Goal: Task Accomplishment & Management: Manage account settings

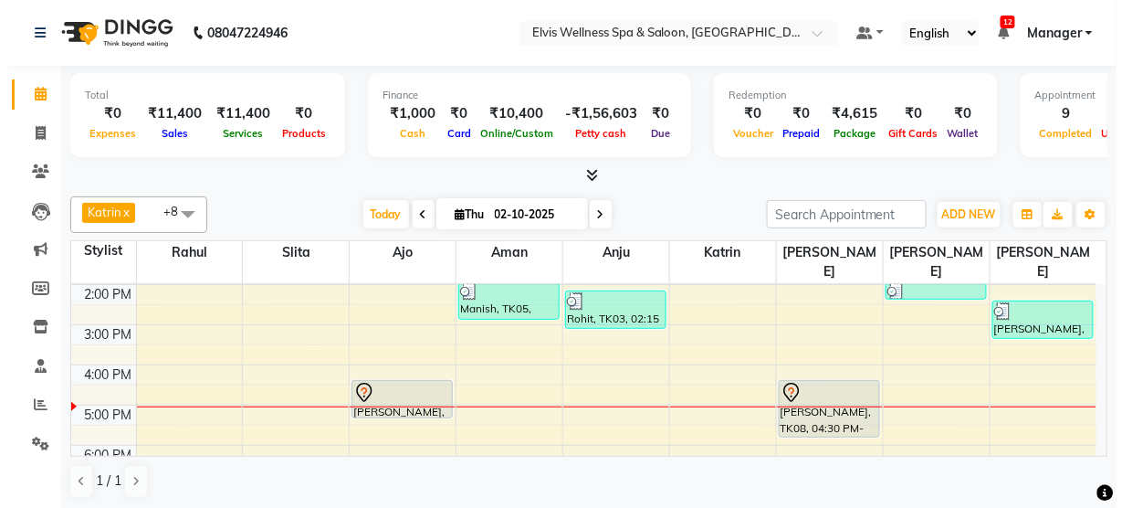
scroll to position [238, 0]
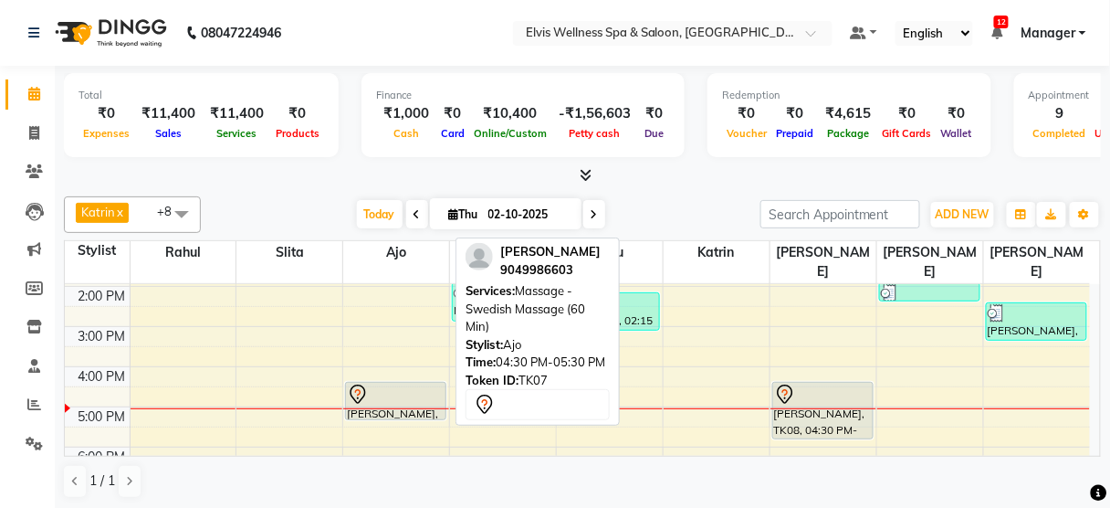
click at [380, 383] on div at bounding box center [396, 394] width 98 height 22
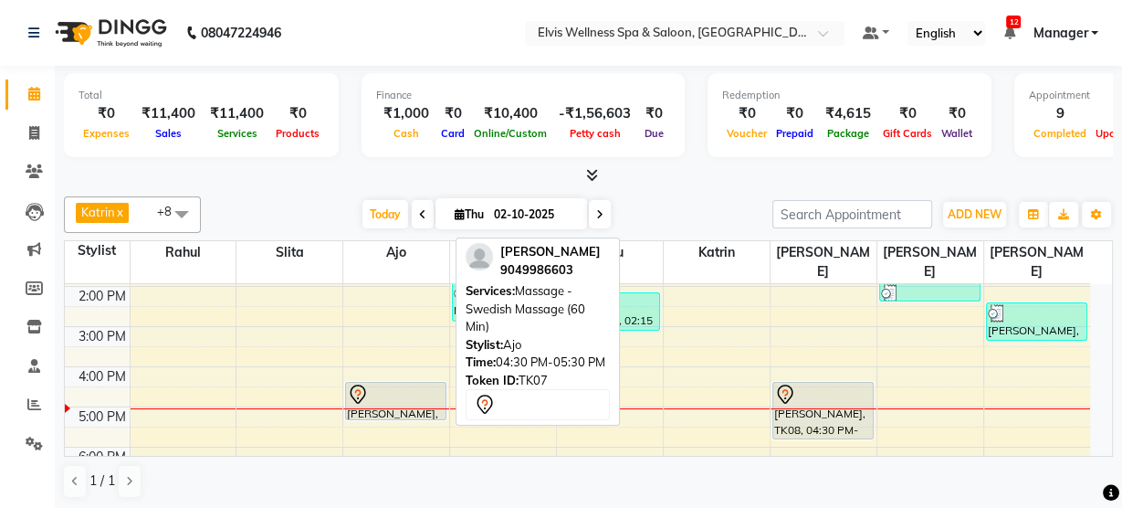
select select "7"
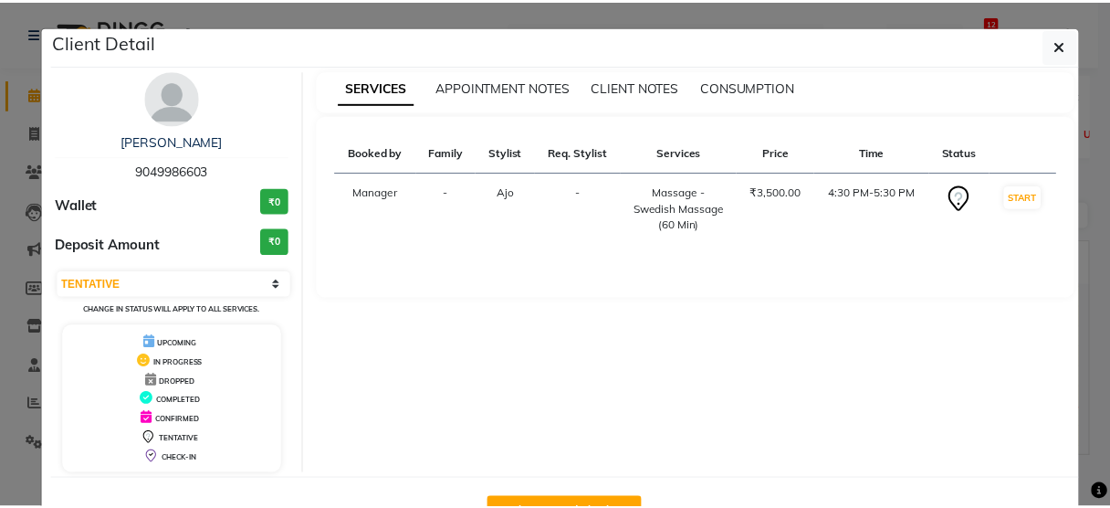
scroll to position [59, 0]
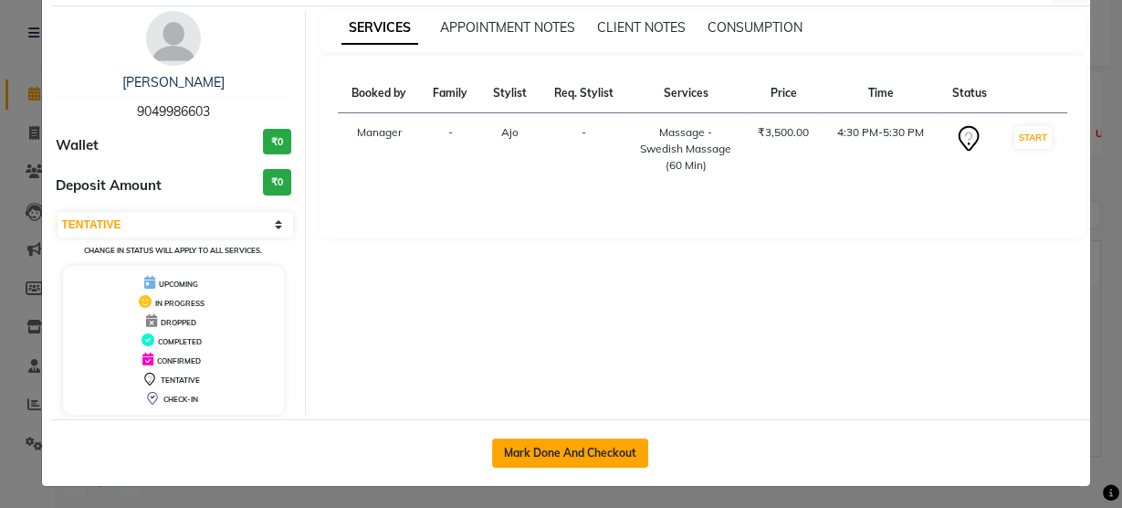
click at [548, 456] on button "Mark Done And Checkout" at bounding box center [570, 452] width 156 height 29
select select "5733"
select select "service"
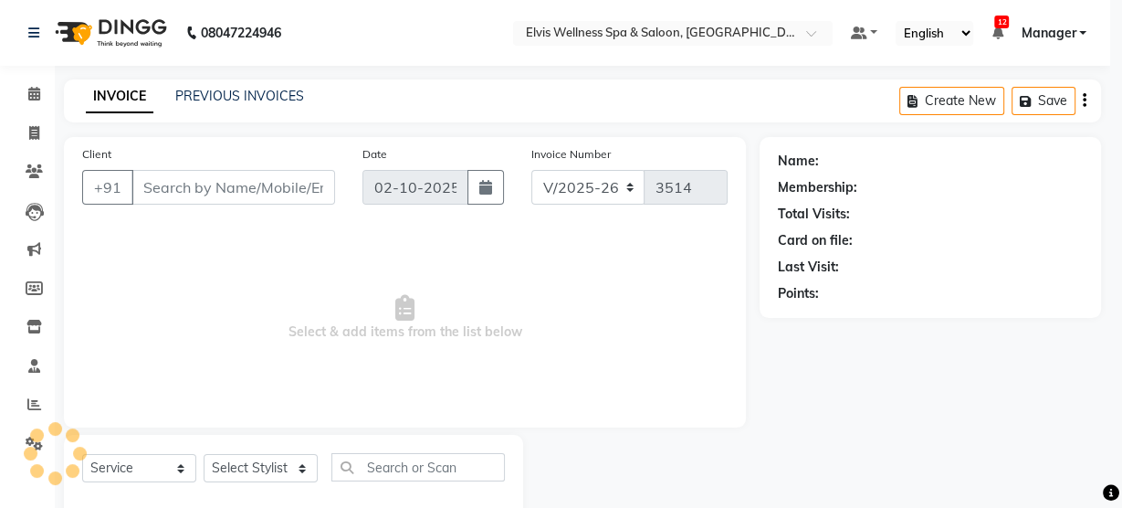
select select "3"
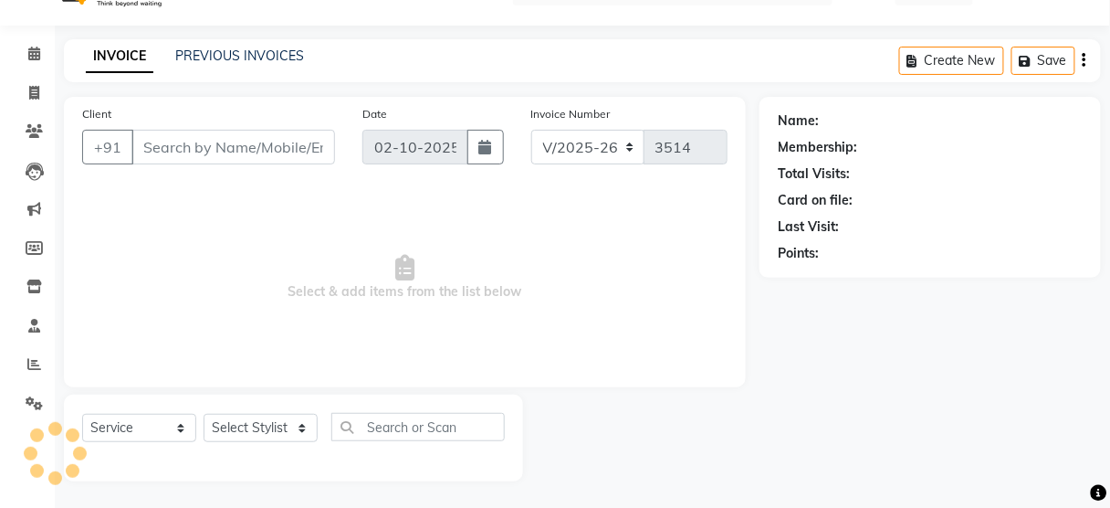
type input "9049986603"
select select "89118"
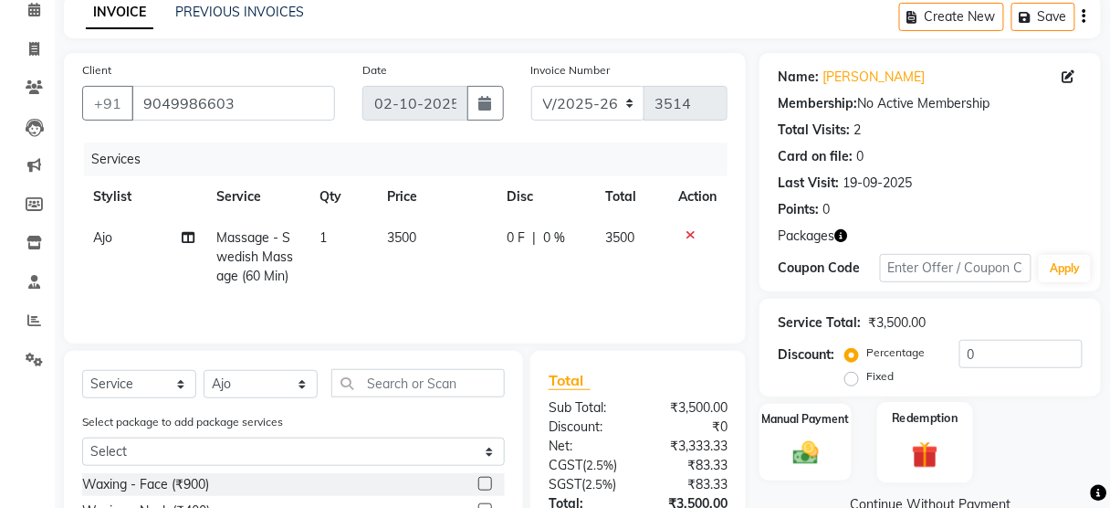
scroll to position [284, 0]
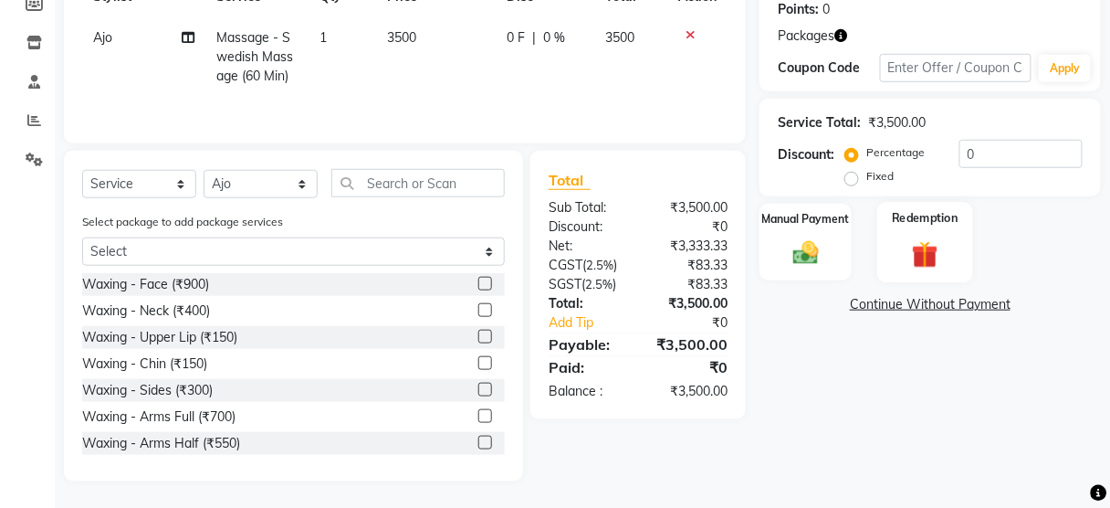
click at [919, 278] on div "Redemption" at bounding box center [925, 242] width 96 height 80
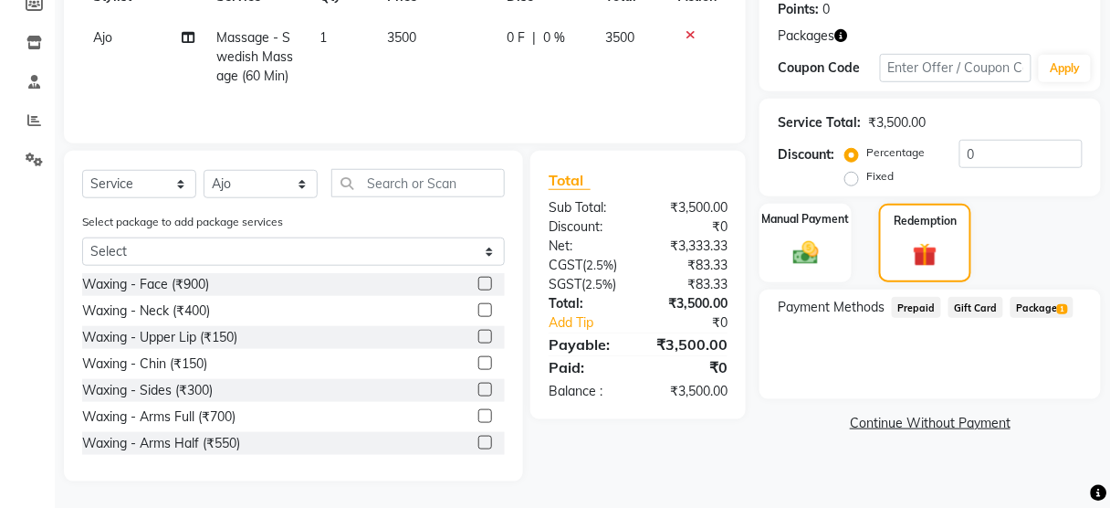
click at [1034, 312] on span "Package 1" at bounding box center [1042, 307] width 63 height 21
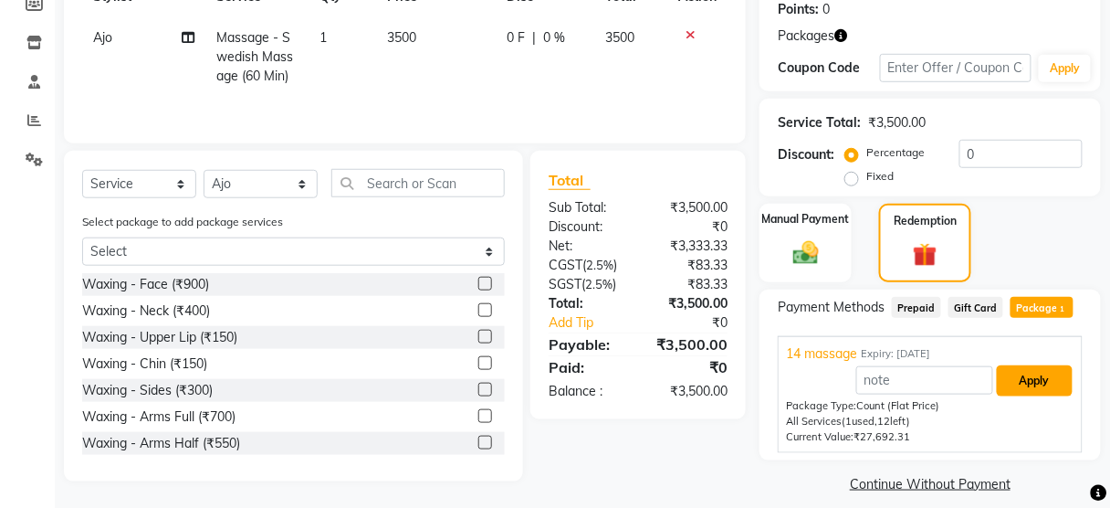
click at [1011, 387] on button "Apply" at bounding box center [1035, 380] width 76 height 31
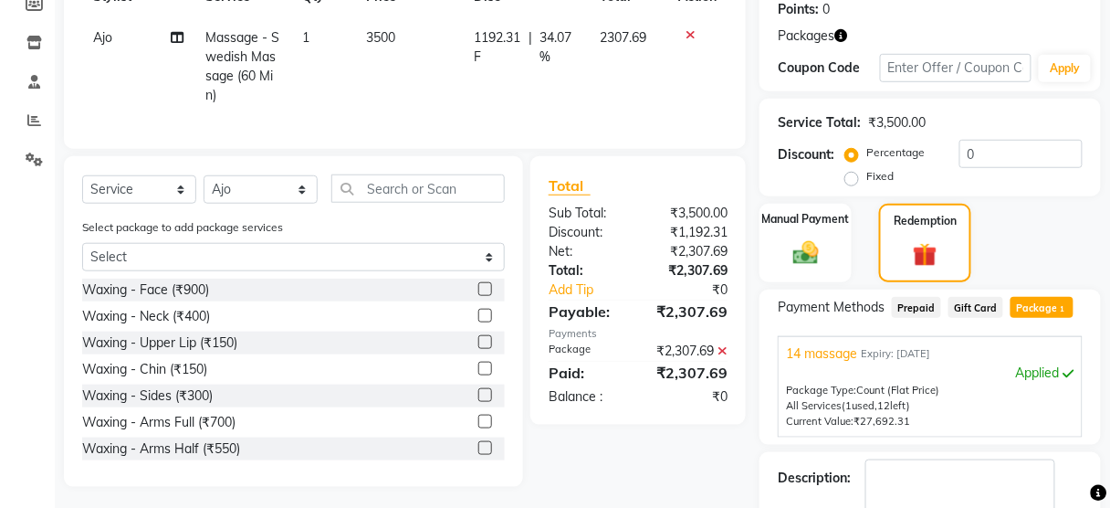
scroll to position [386, 0]
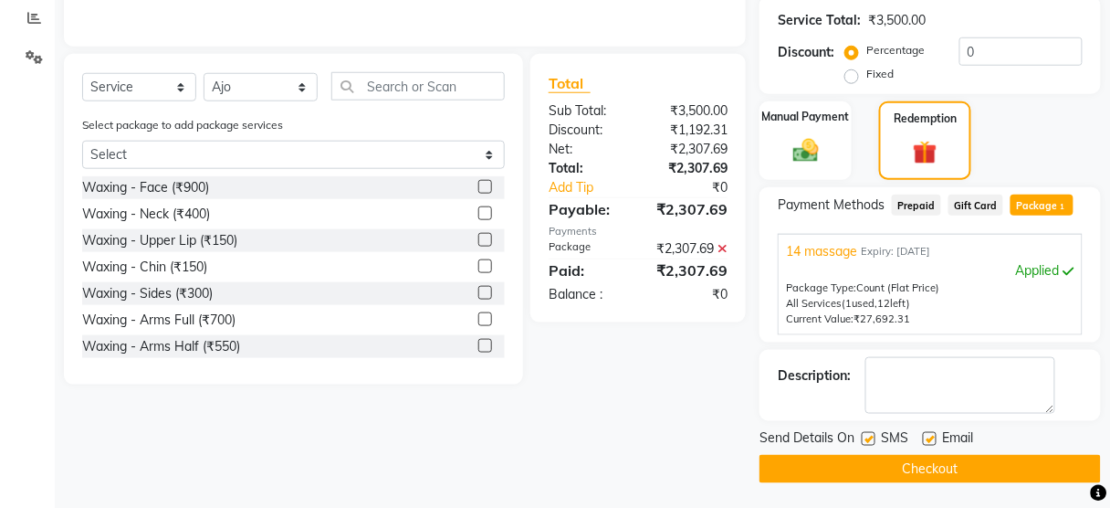
click at [866, 433] on label at bounding box center [869, 439] width 14 height 14
click at [866, 434] on input "checkbox" at bounding box center [868, 440] width 12 height 12
checkbox input "false"
click at [870, 463] on button "Checkout" at bounding box center [930, 469] width 341 height 28
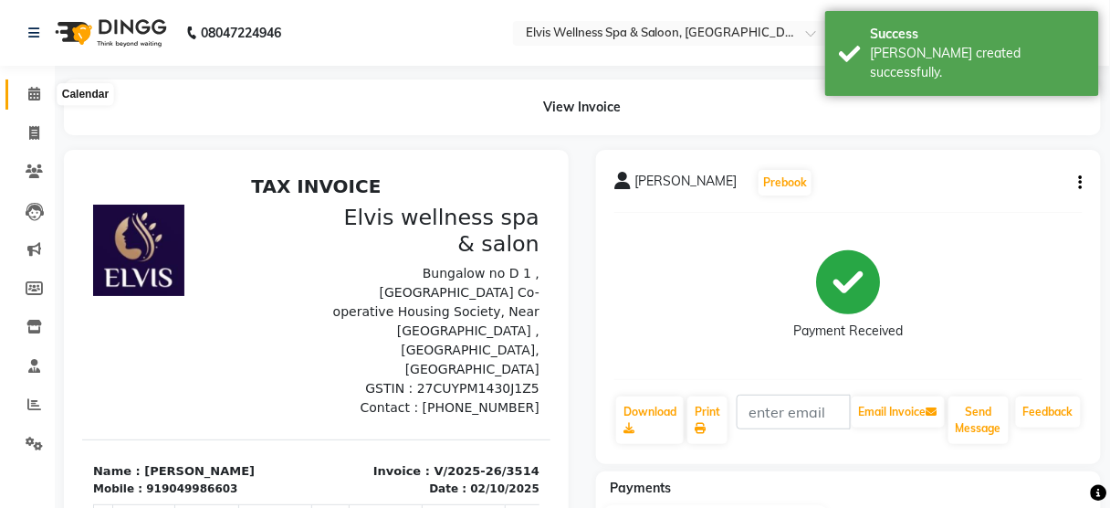
click at [38, 91] on icon at bounding box center [34, 94] width 12 height 14
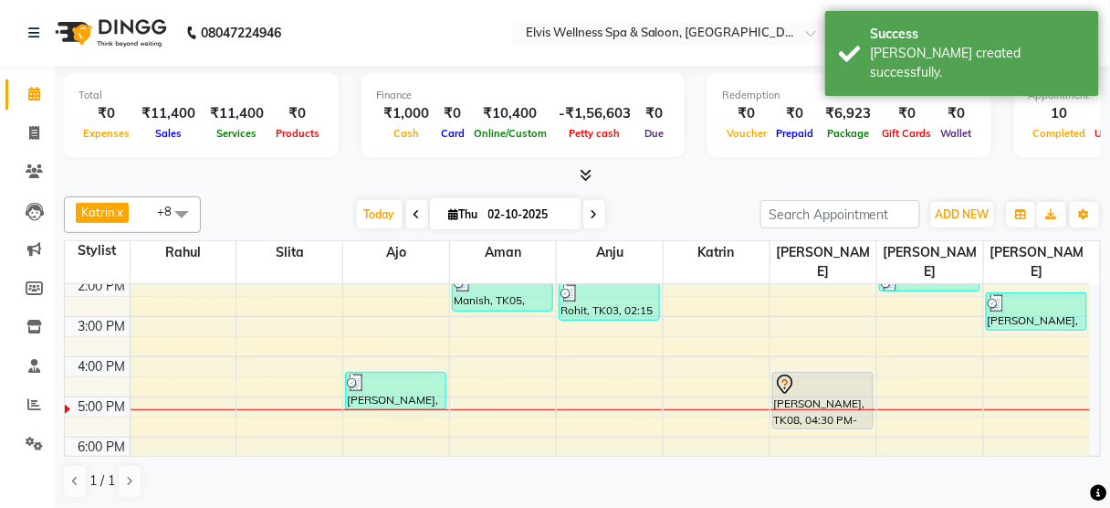
scroll to position [292, 0]
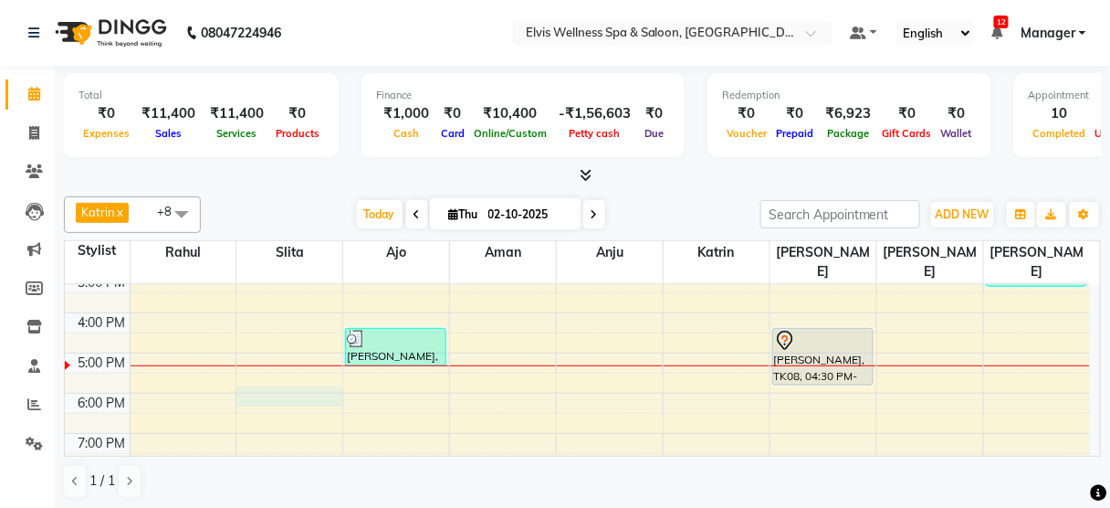
click at [266, 365] on div "8:00 AM 9:00 AM 10:00 AM 11:00 AM 12:00 PM 1:00 PM 2:00 PM 3:00 PM 4:00 PM 5:00…" at bounding box center [577, 272] width 1025 height 561
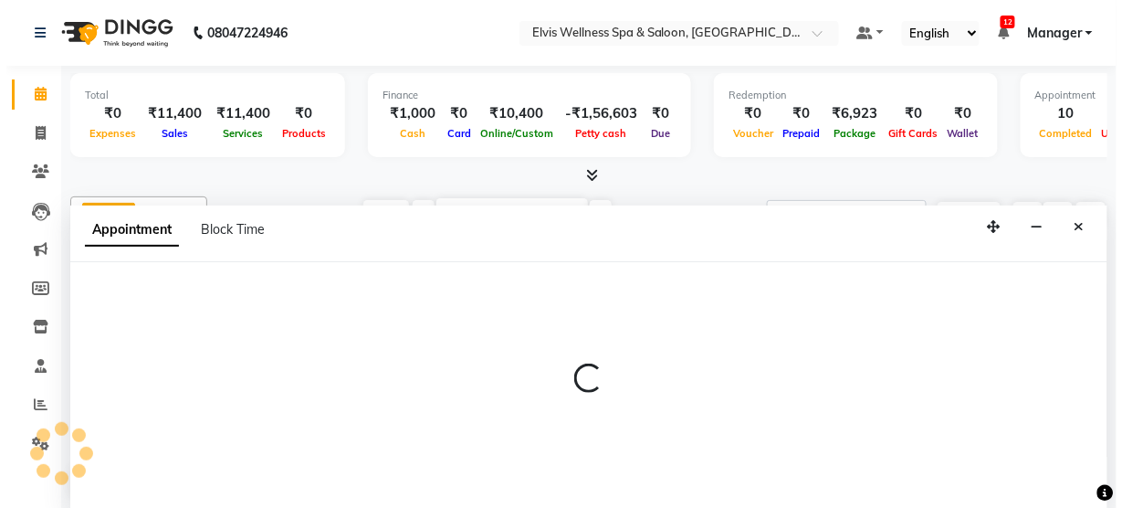
scroll to position [0, 0]
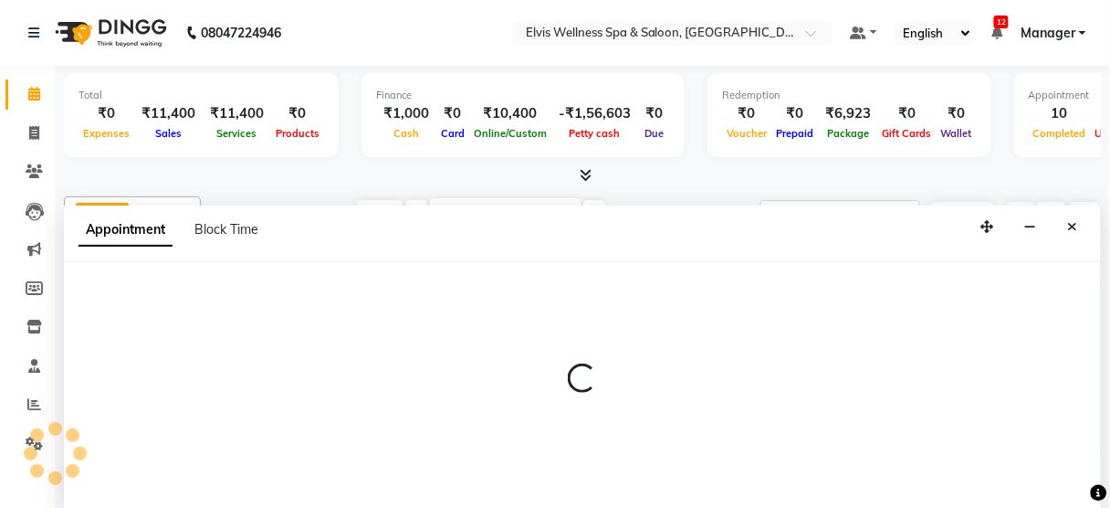
select select "39956"
select select "1080"
select select "tentative"
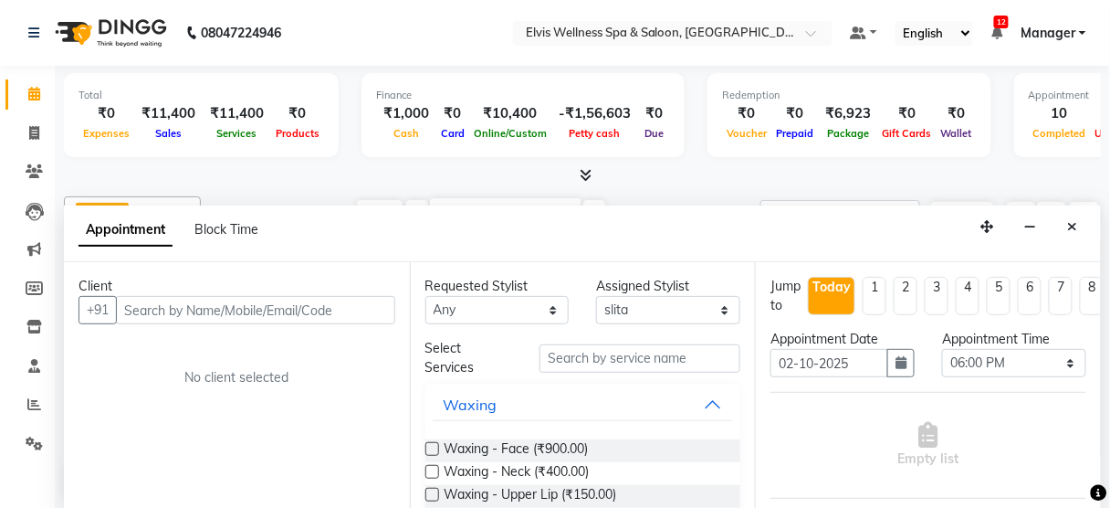
click at [240, 306] on input "text" at bounding box center [255, 310] width 279 height 28
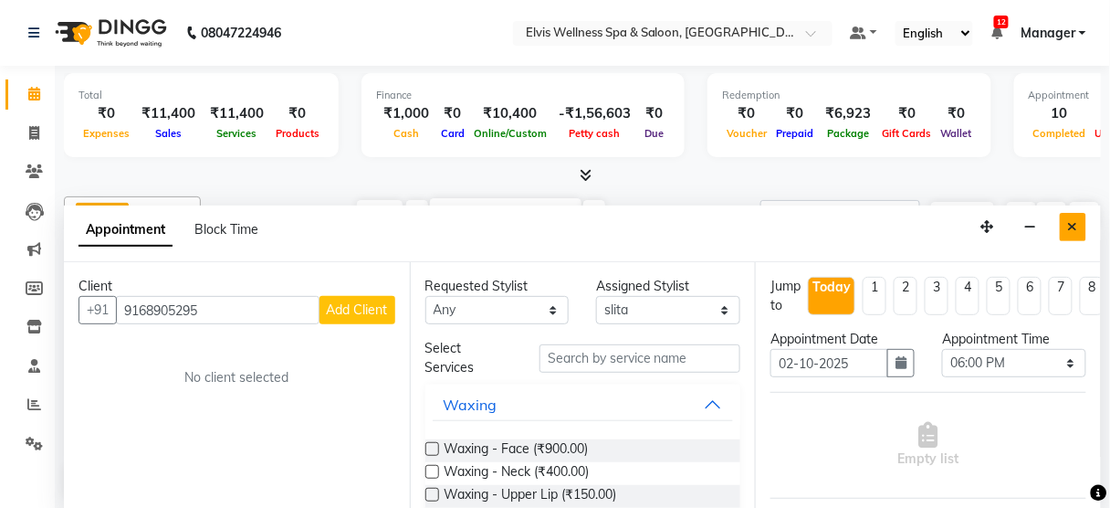
type input "9168905295"
click at [1074, 224] on icon "Close" at bounding box center [1073, 226] width 10 height 13
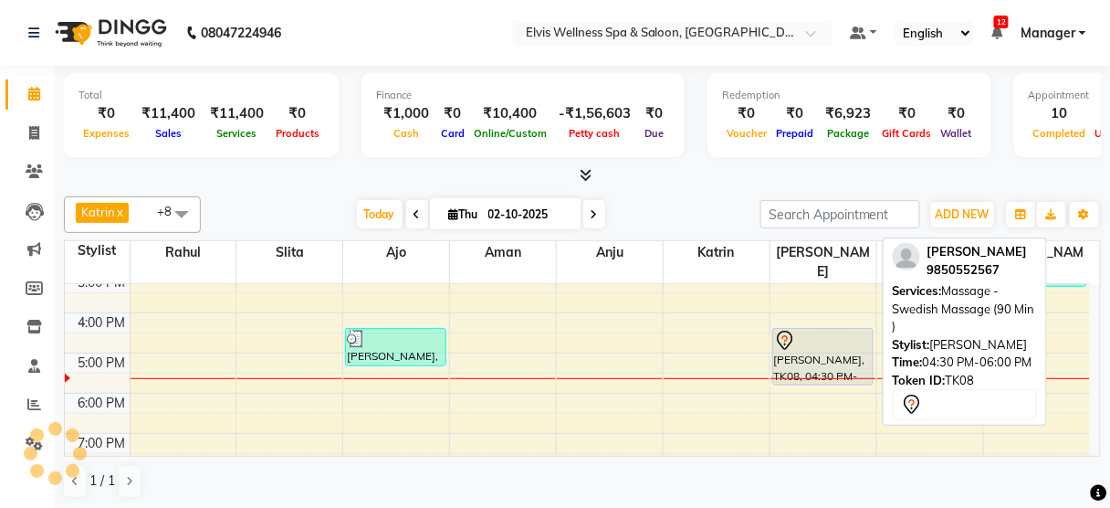
click at [831, 331] on div "[PERSON_NAME], TK08, 04:30 PM-06:00 PM, Massage - Swedish Massage (90 Min )" at bounding box center [823, 357] width 100 height 56
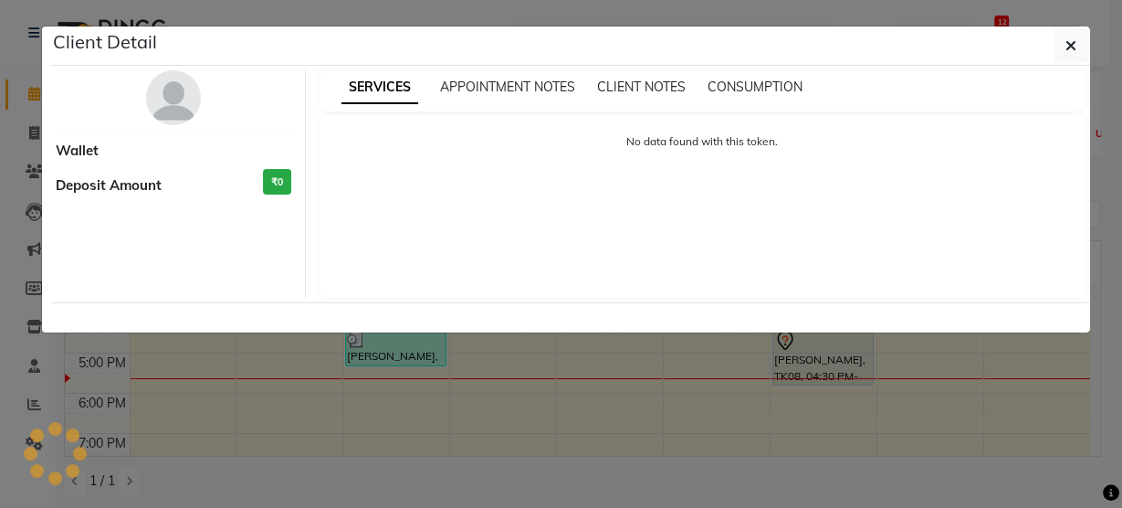
select select "7"
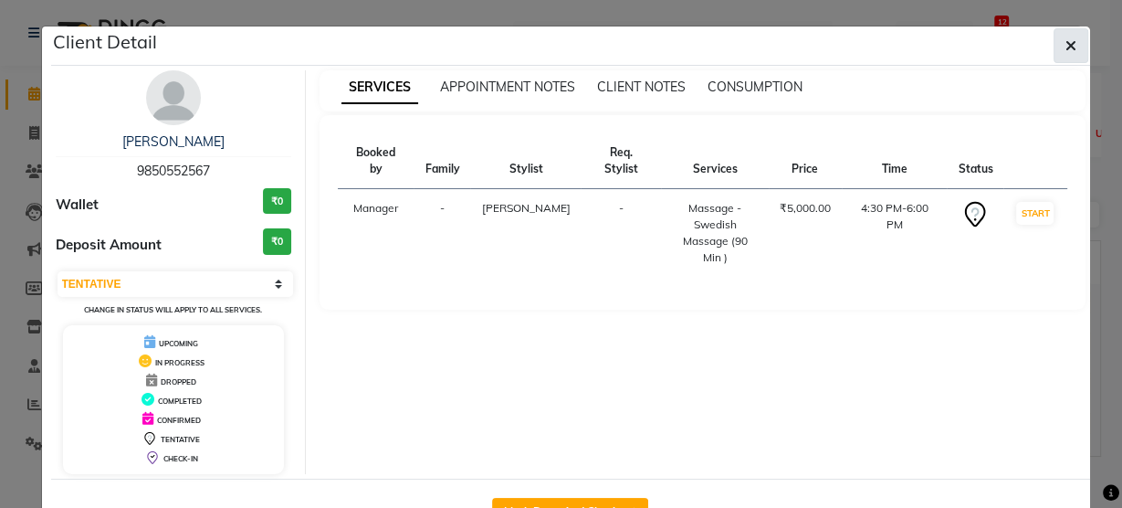
click at [1065, 52] on icon "button" at bounding box center [1070, 45] width 11 height 15
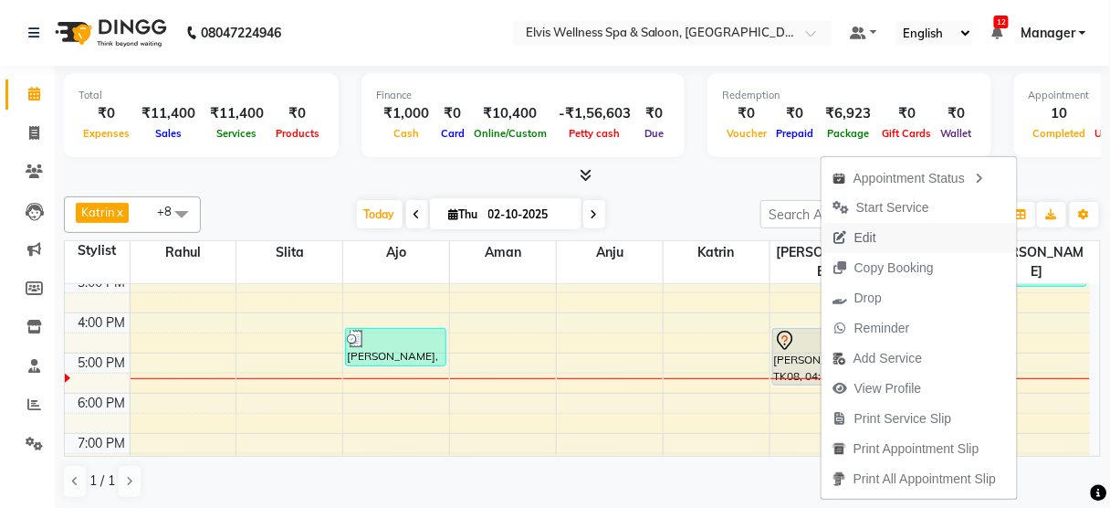
click at [849, 235] on span "Edit" at bounding box center [855, 238] width 66 height 30
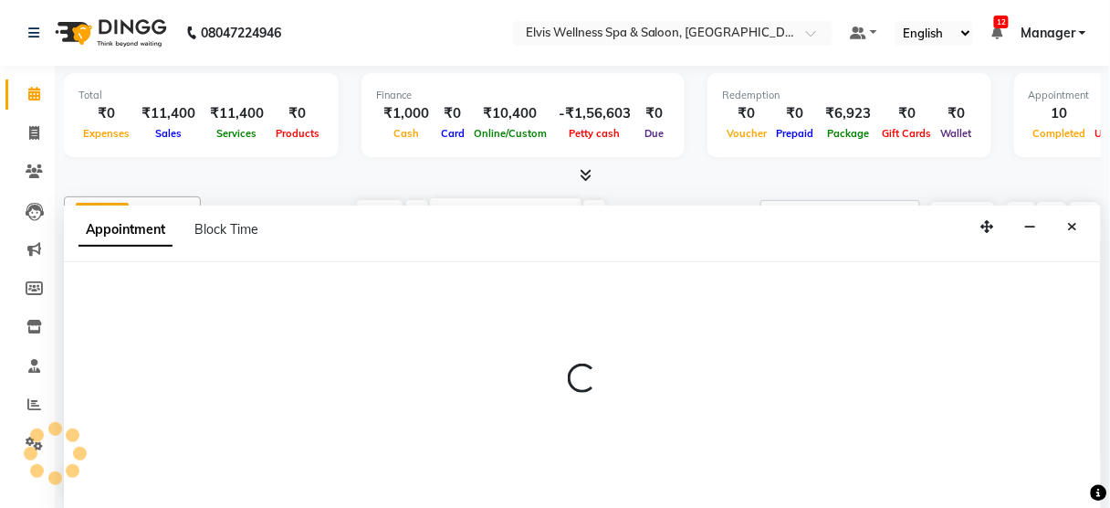
select select "tentative"
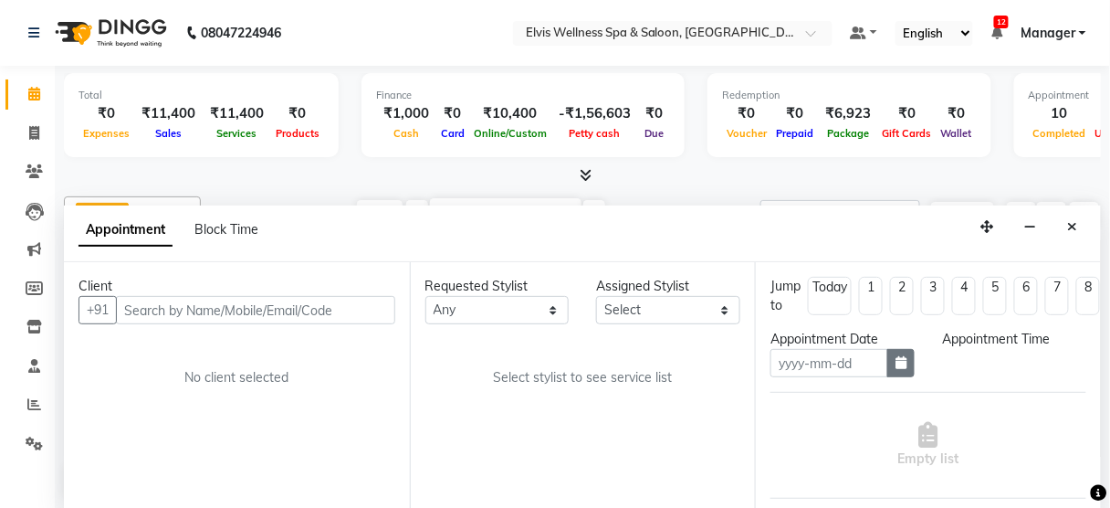
type input "02-10-2025"
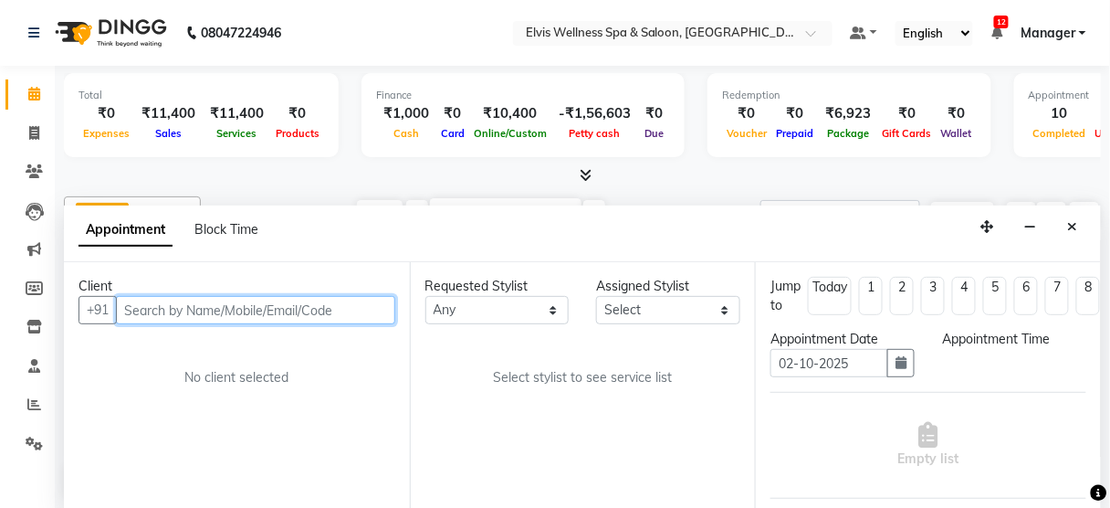
select select "91505"
select select "990"
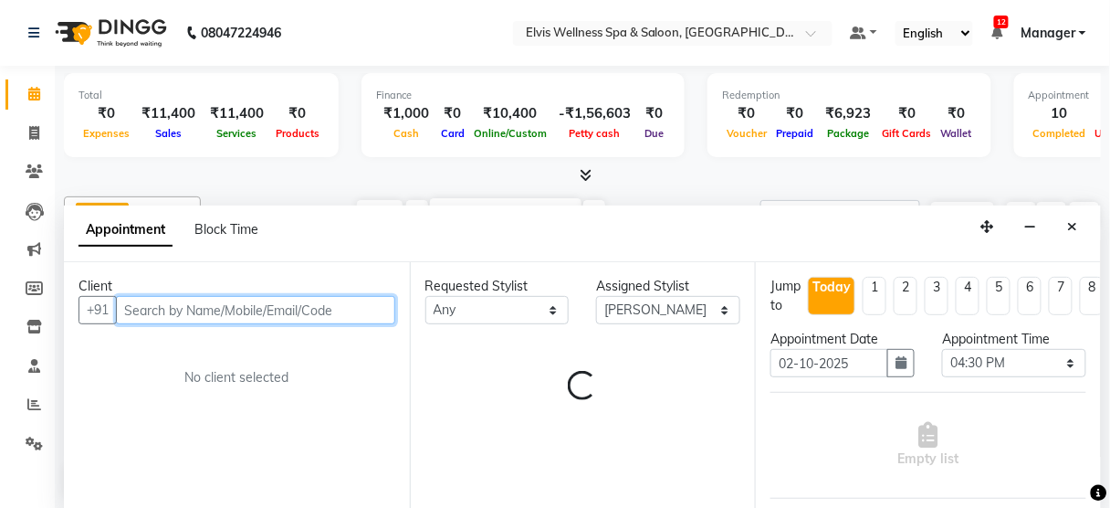
select select "2736"
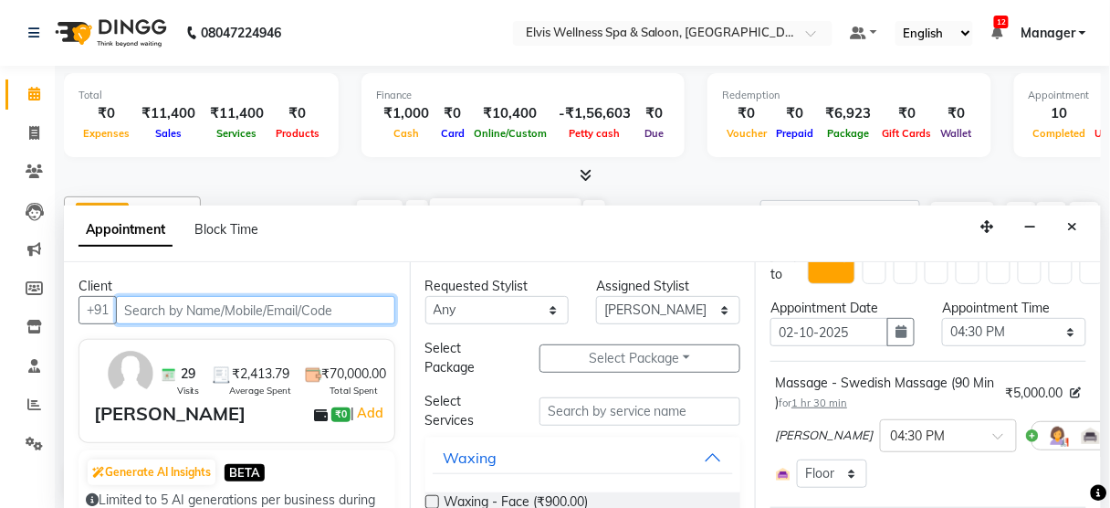
scroll to position [35, 0]
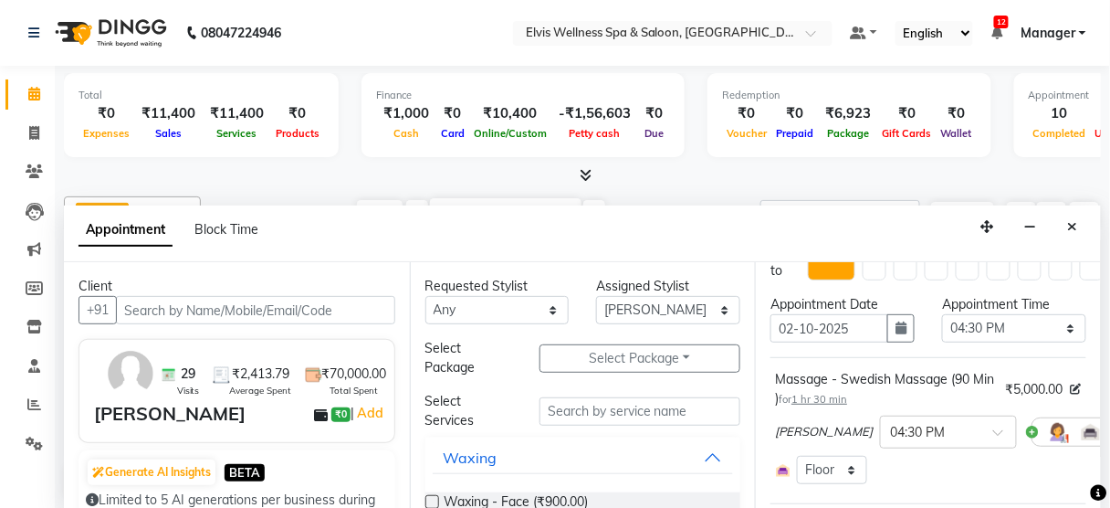
click at [1109, 427] on icon at bounding box center [1130, 431] width 11 height 13
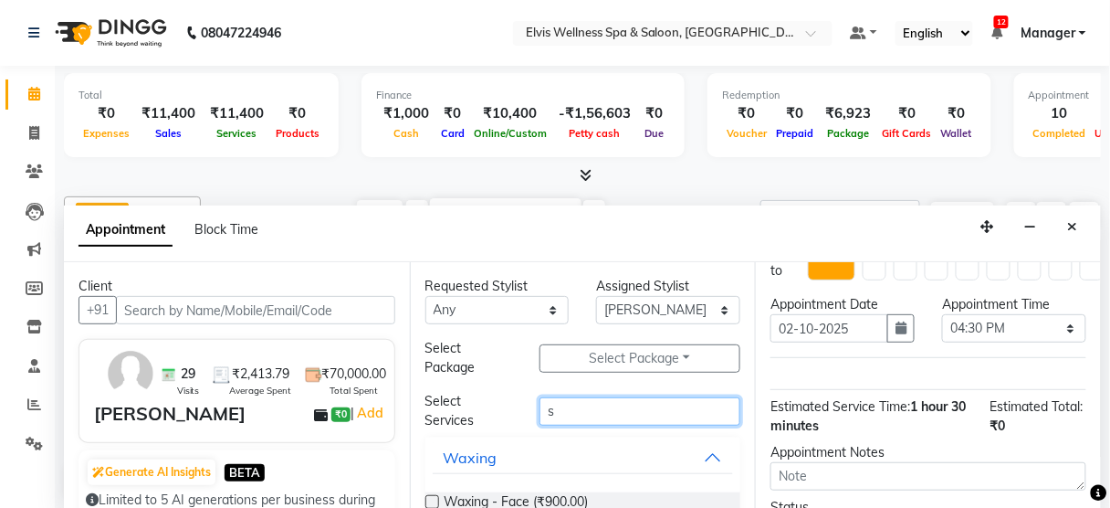
click at [635, 417] on input "s" at bounding box center [640, 411] width 201 height 28
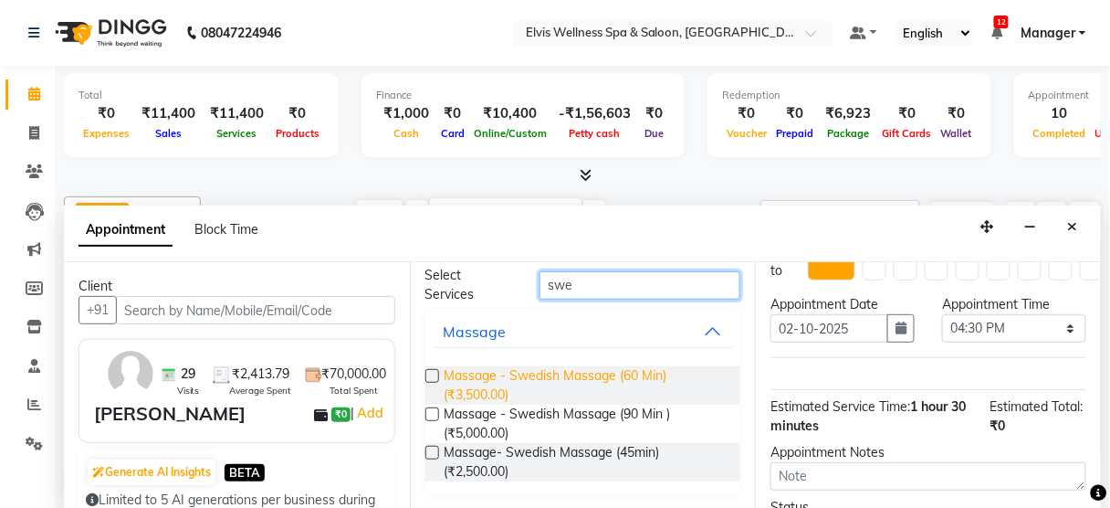
type input "swe"
click at [619, 366] on span "Massage - Swedish Massage (60 Min) (₹3,500.00)" at bounding box center [586, 385] width 282 height 38
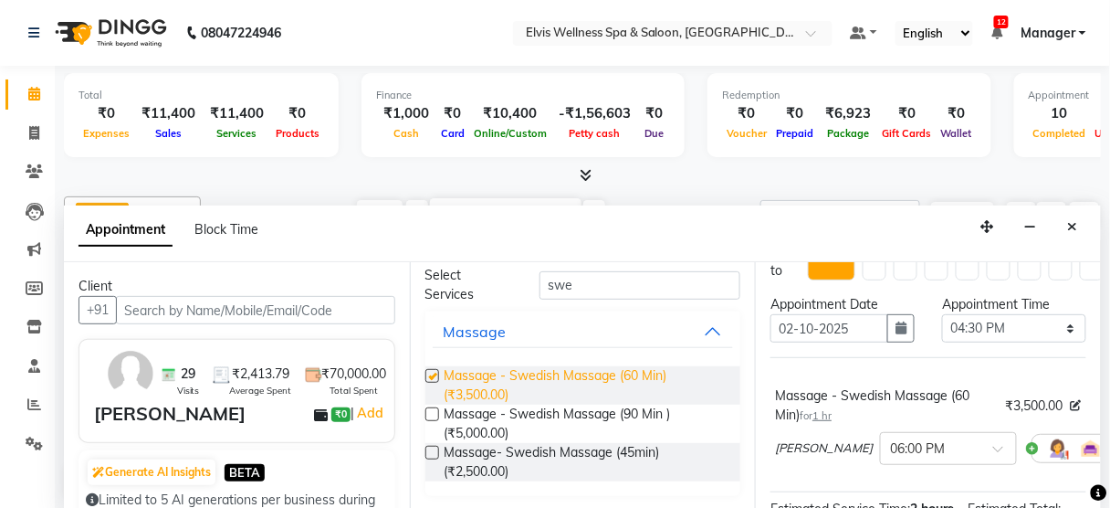
checkbox input "false"
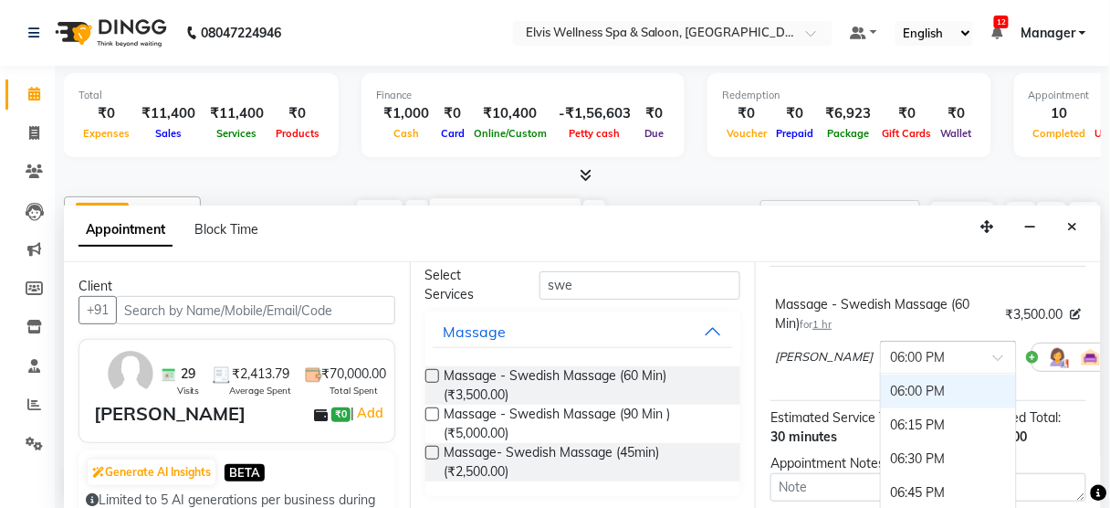
drag, startPoint x: 917, startPoint y: 352, endPoint x: 842, endPoint y: 435, distance: 111.8
click at [880, 373] on ng-select "× 06:00 PM 09:00 AM 09:15 AM 09:30 AM 09:45 AM 10:00 AM 10:15 AM 10:30 AM 10:45…" at bounding box center [948, 357] width 137 height 33
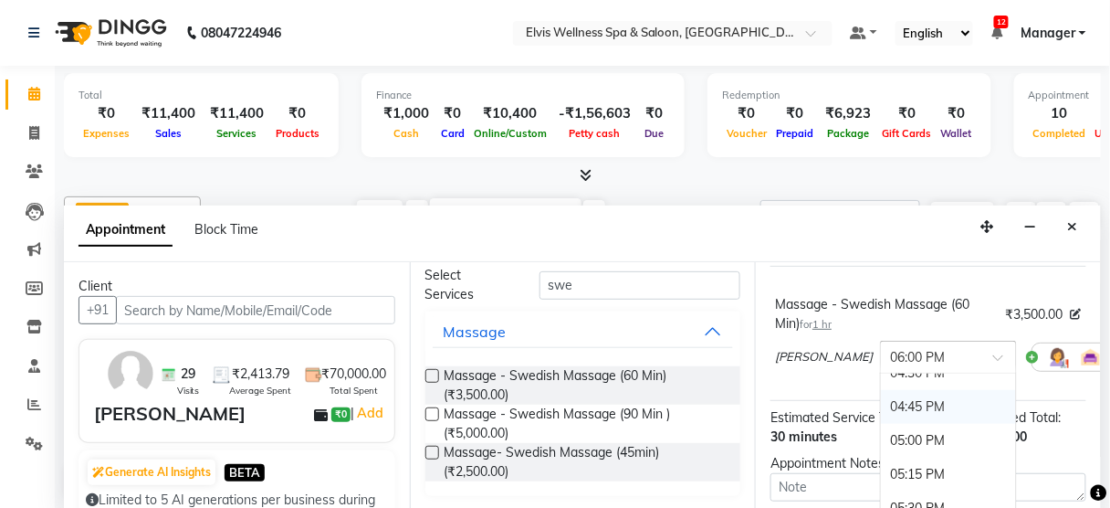
scroll to position [1021, 0]
click at [881, 387] on div "04:30 PM" at bounding box center [948, 383] width 135 height 34
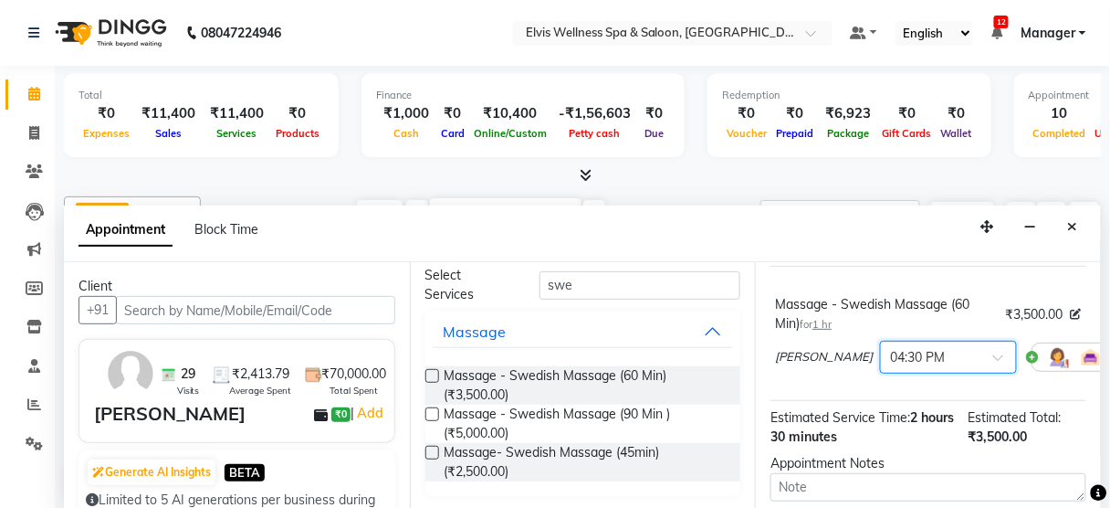
scroll to position [244, 0]
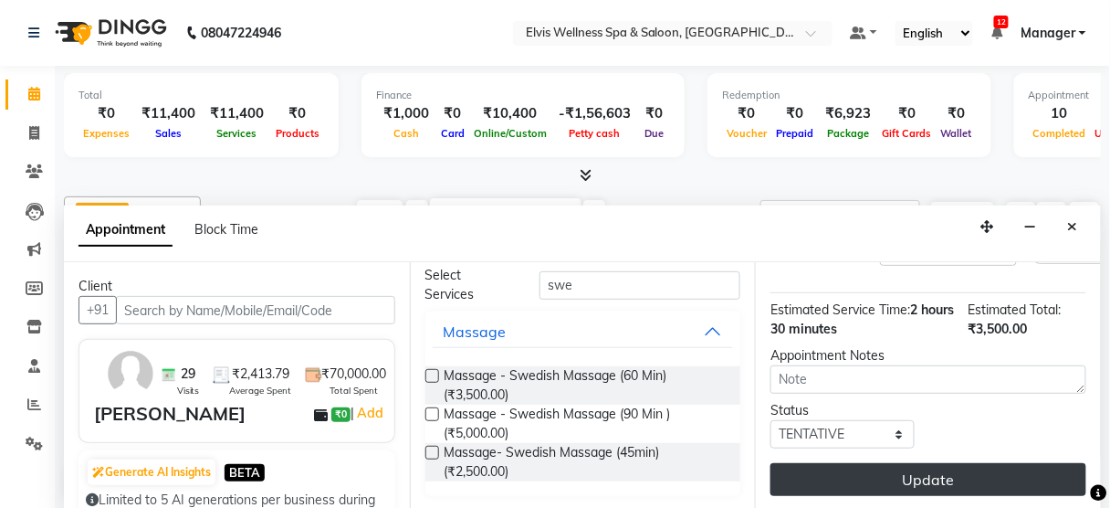
click at [910, 463] on button "Update" at bounding box center [929, 479] width 316 height 33
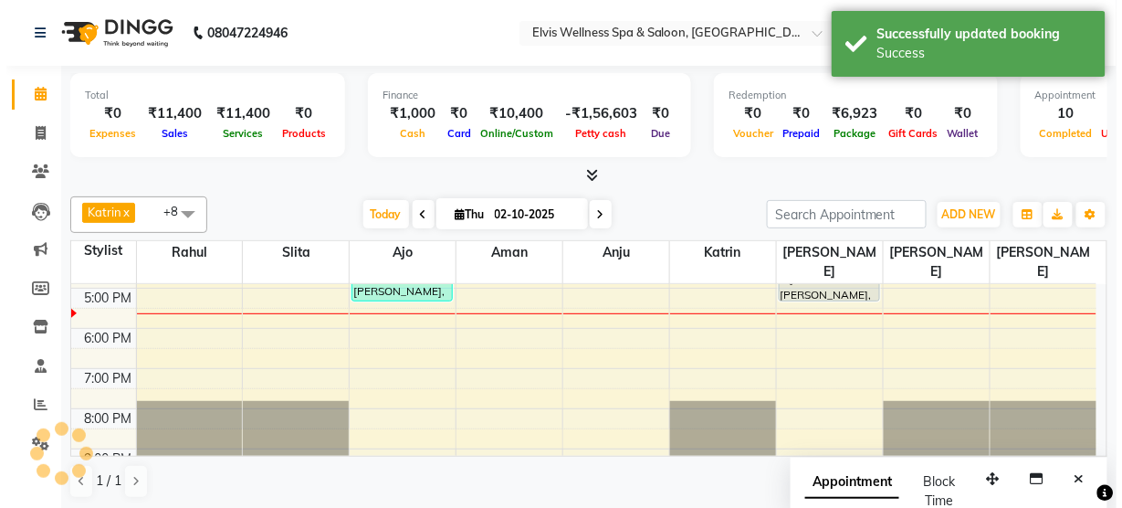
scroll to position [0, 0]
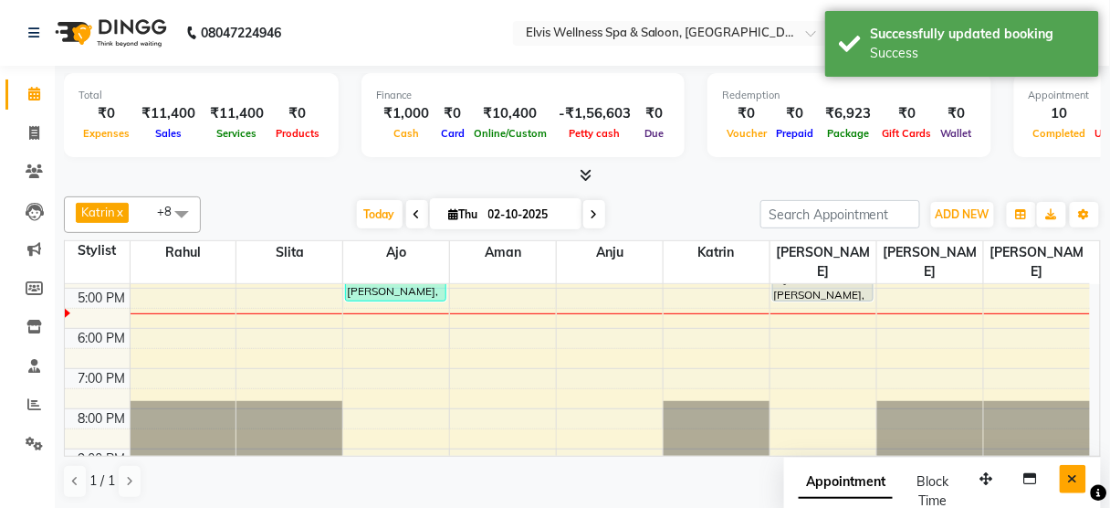
click at [1077, 473] on icon "Close" at bounding box center [1073, 478] width 10 height 13
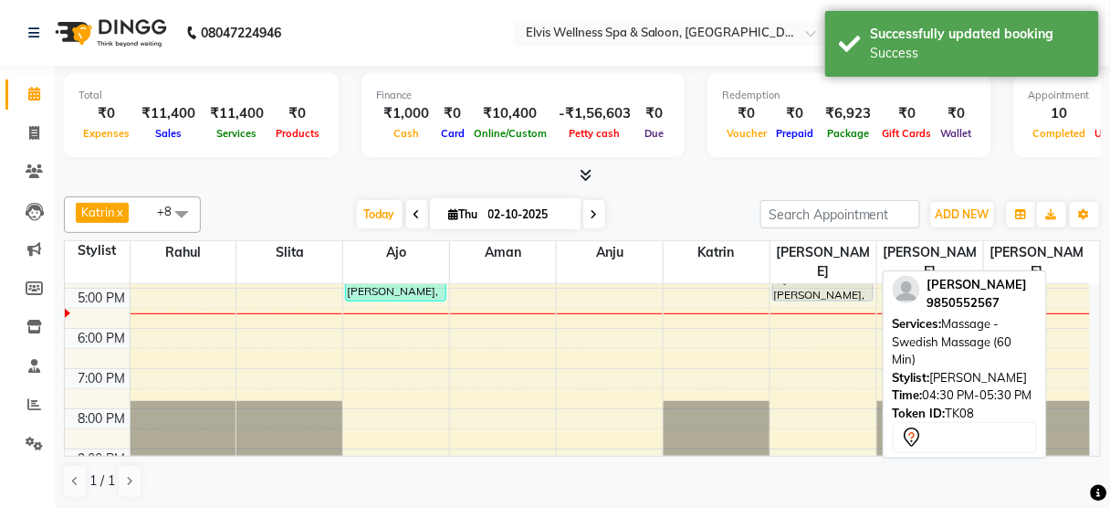
click at [827, 272] on div "[PERSON_NAME], TK08, 04:30 PM-05:30 PM, Massage - Swedish Massage (60 Min)" at bounding box center [823, 282] width 100 height 37
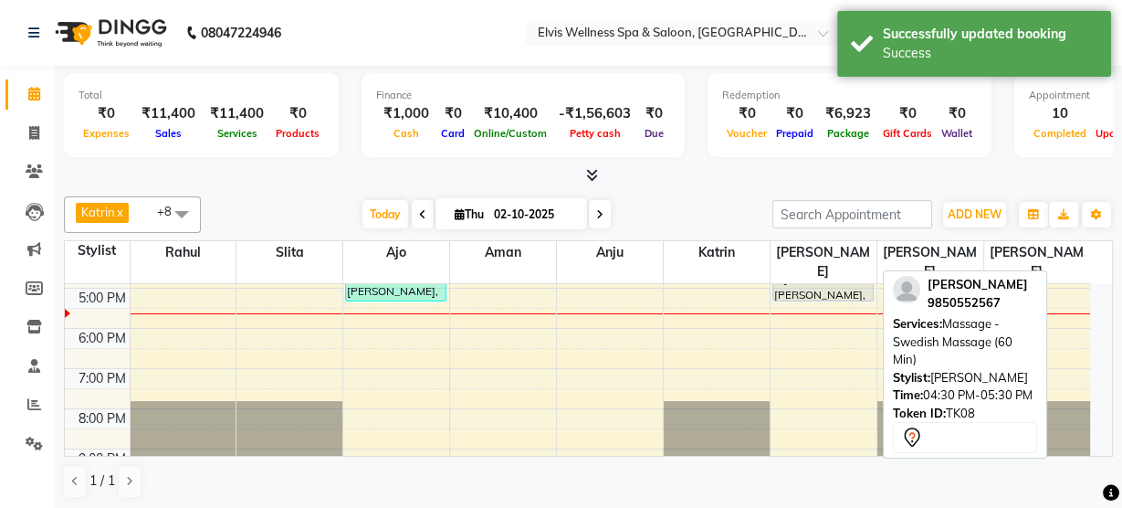
select select "7"
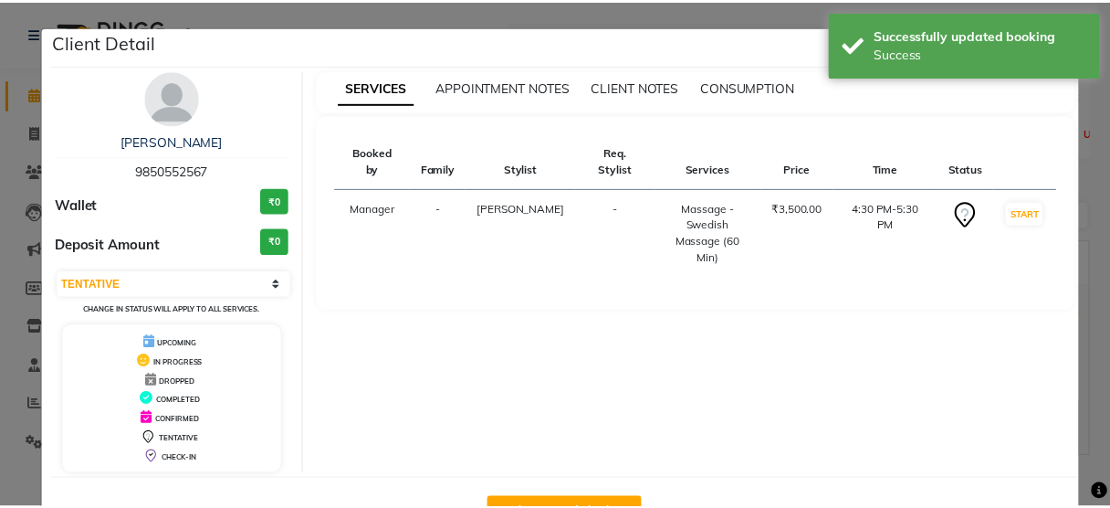
scroll to position [59, 0]
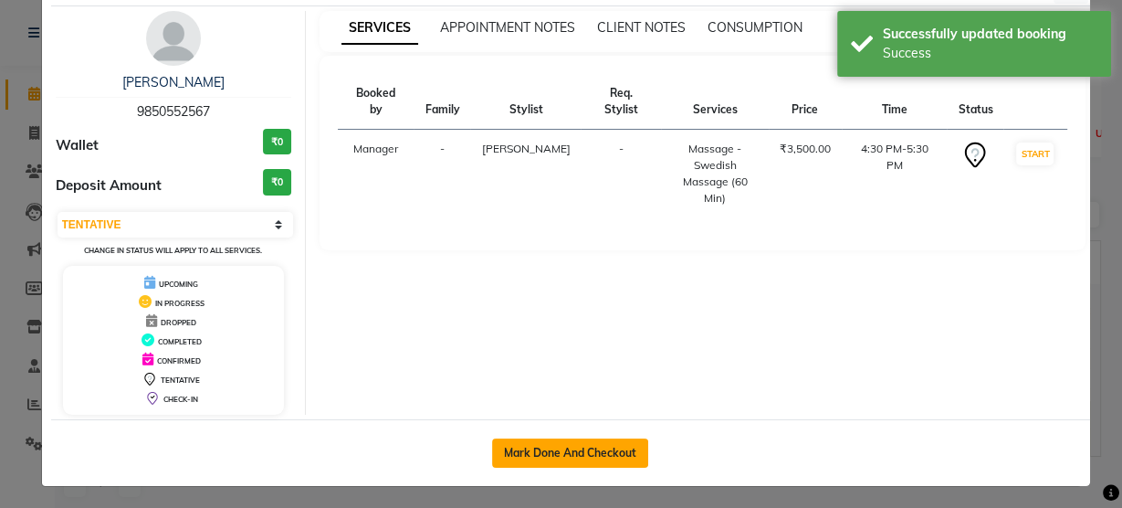
click at [567, 461] on button "Mark Done And Checkout" at bounding box center [570, 452] width 156 height 29
select select "service"
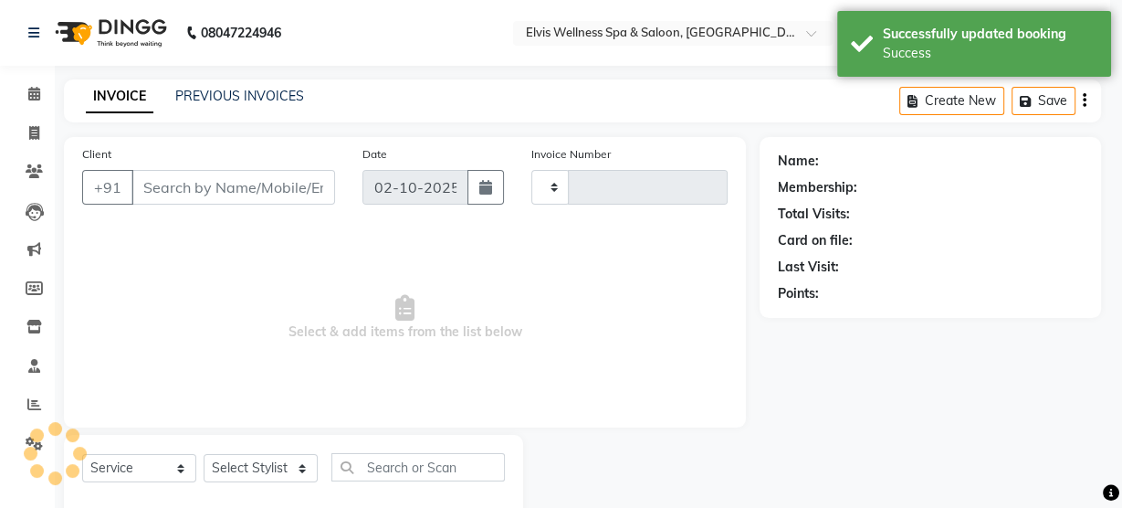
type input "3515"
select select "5733"
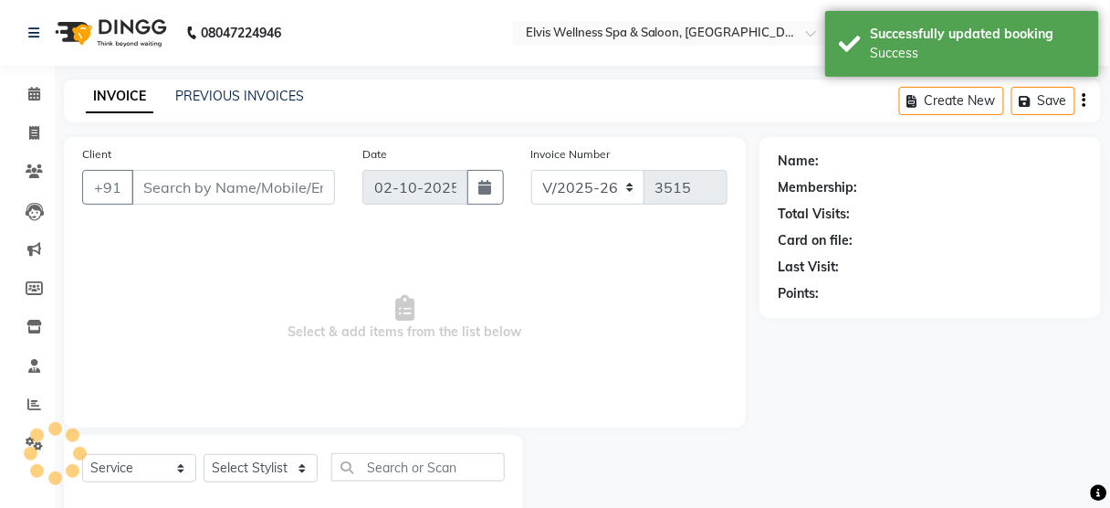
type input "9850552567"
select select "91505"
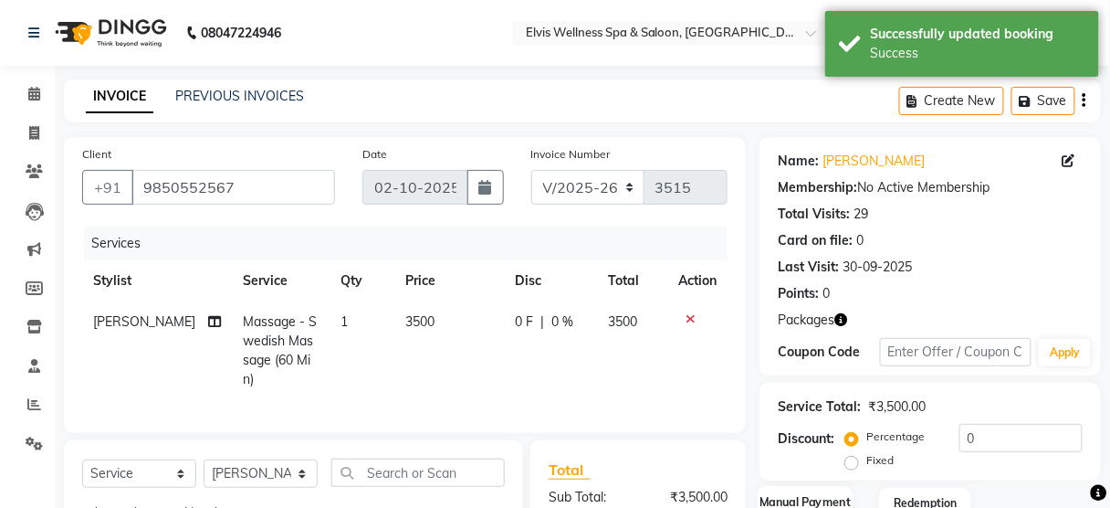
scroll to position [284, 0]
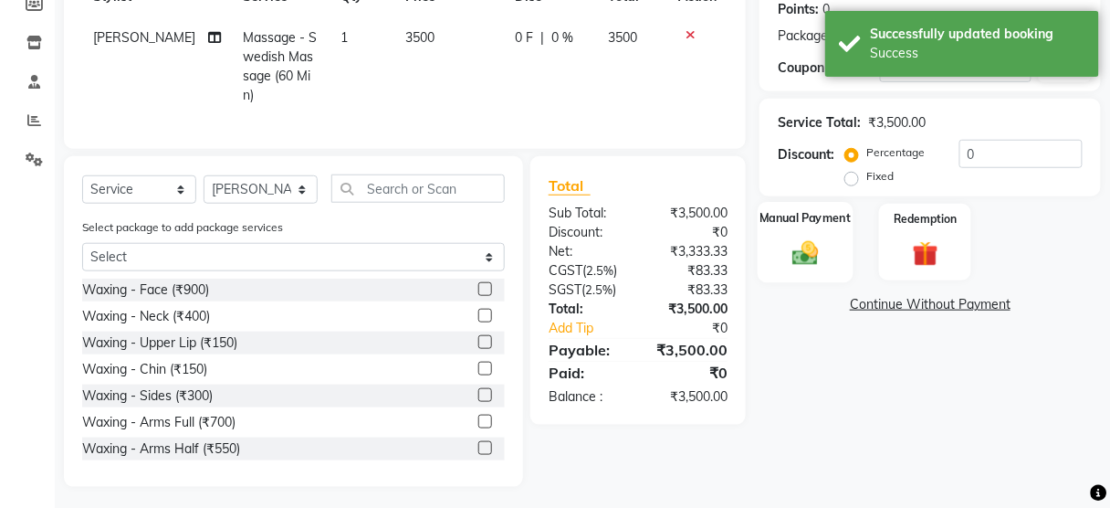
click at [837, 265] on div "Manual Payment" at bounding box center [806, 242] width 96 height 80
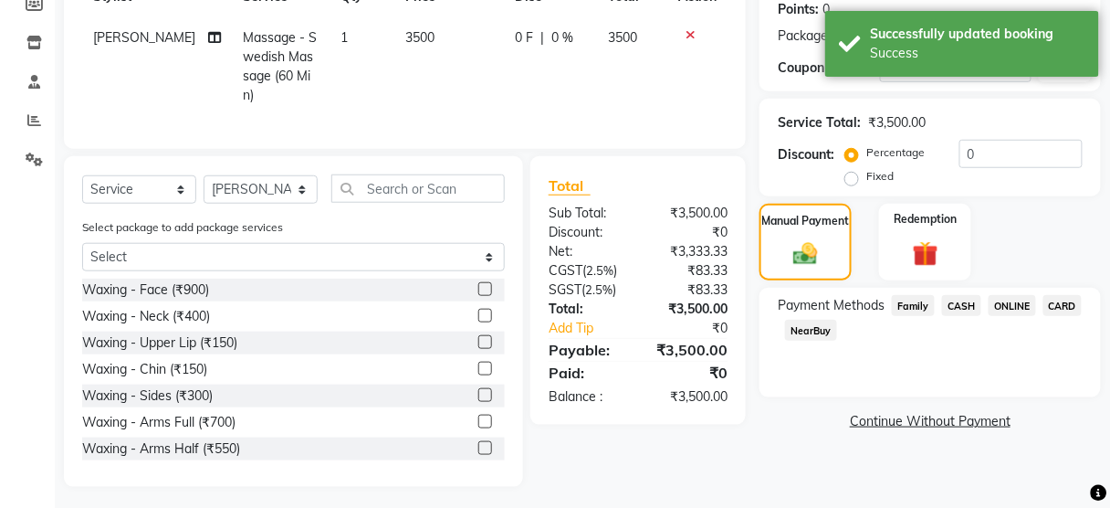
click at [948, 296] on span "CASH" at bounding box center [961, 305] width 39 height 21
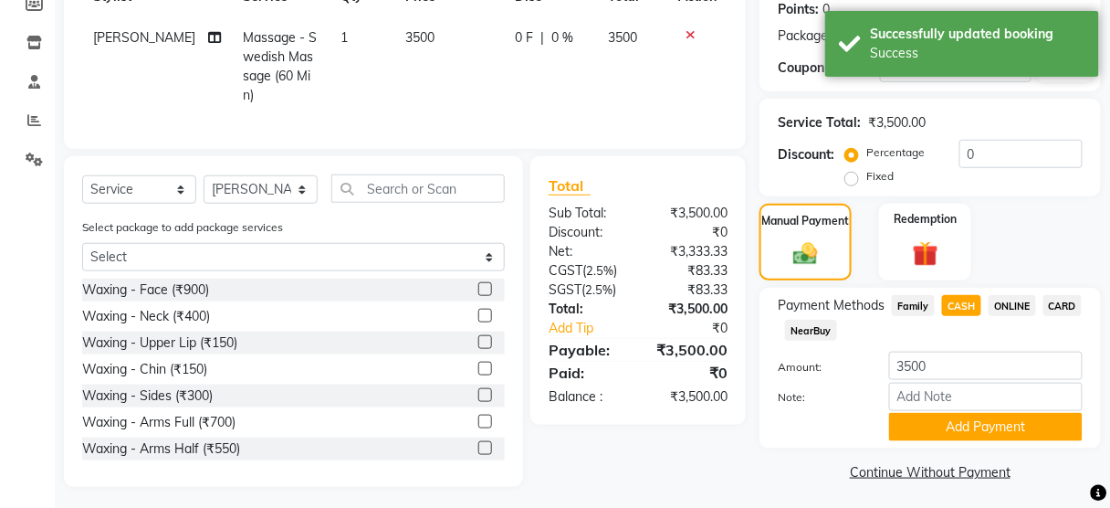
scroll to position [289, 0]
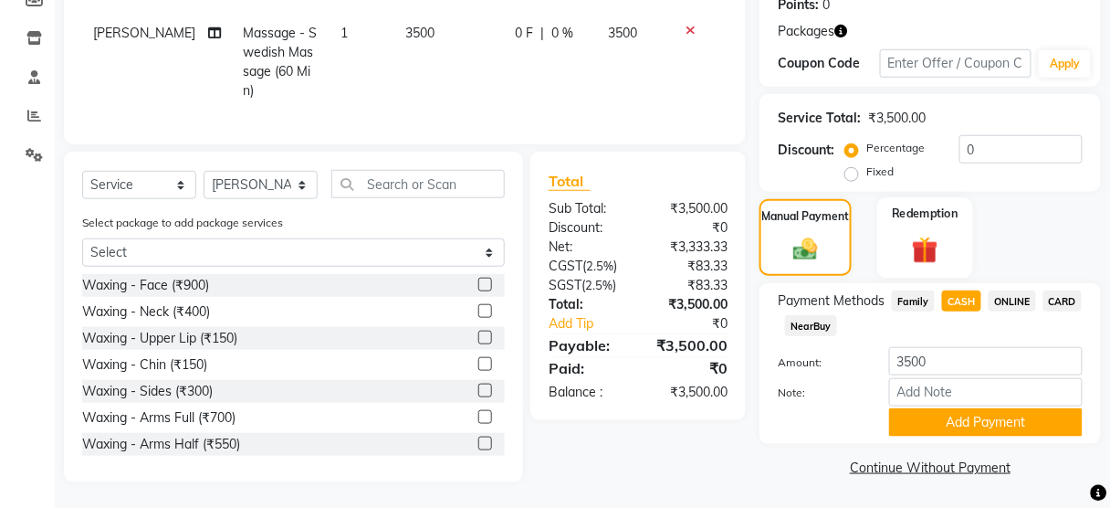
click at [953, 226] on div "Redemption" at bounding box center [925, 237] width 96 height 80
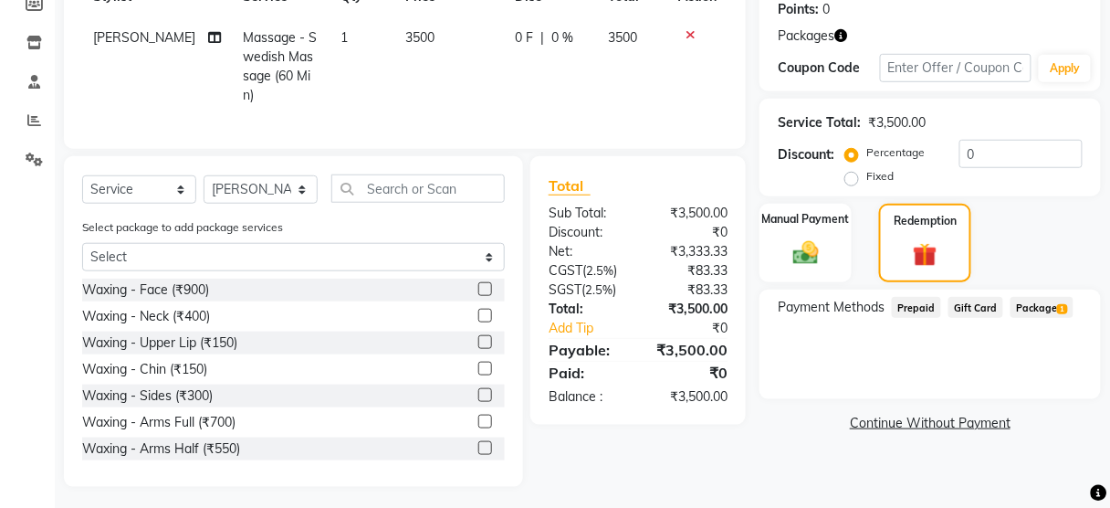
click at [1045, 304] on span "Package 1" at bounding box center [1042, 307] width 63 height 21
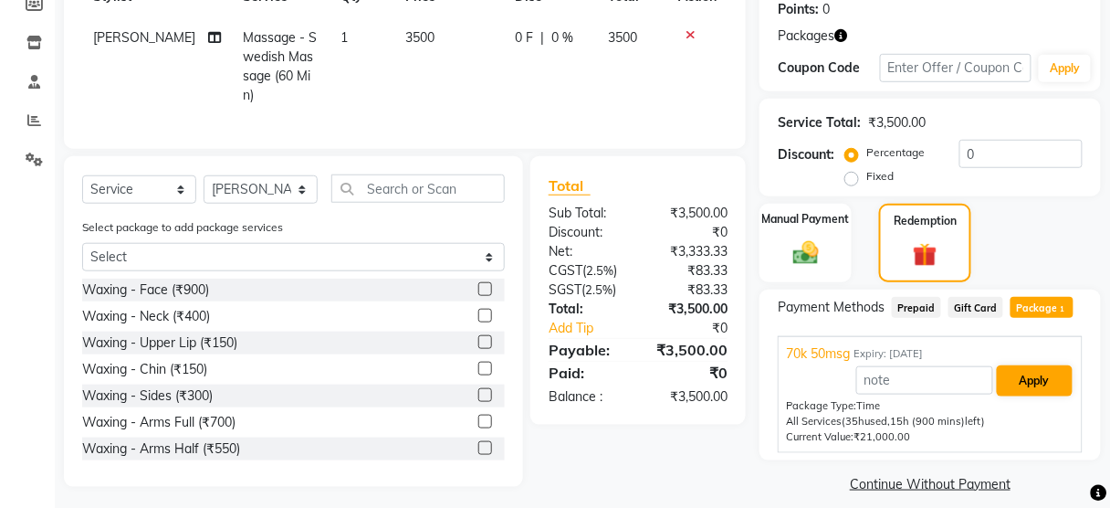
scroll to position [289, 0]
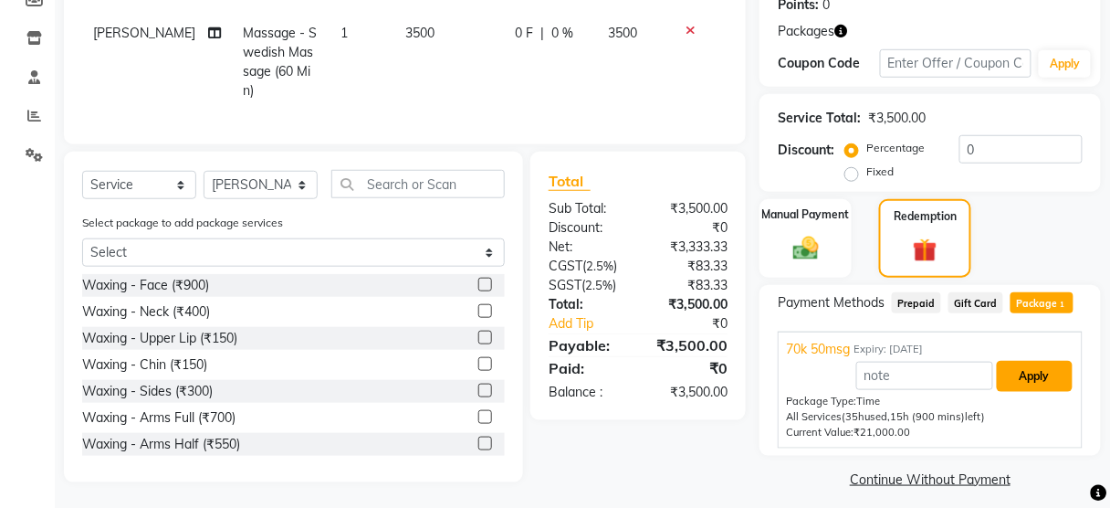
click at [1031, 378] on button "Apply" at bounding box center [1035, 376] width 76 height 31
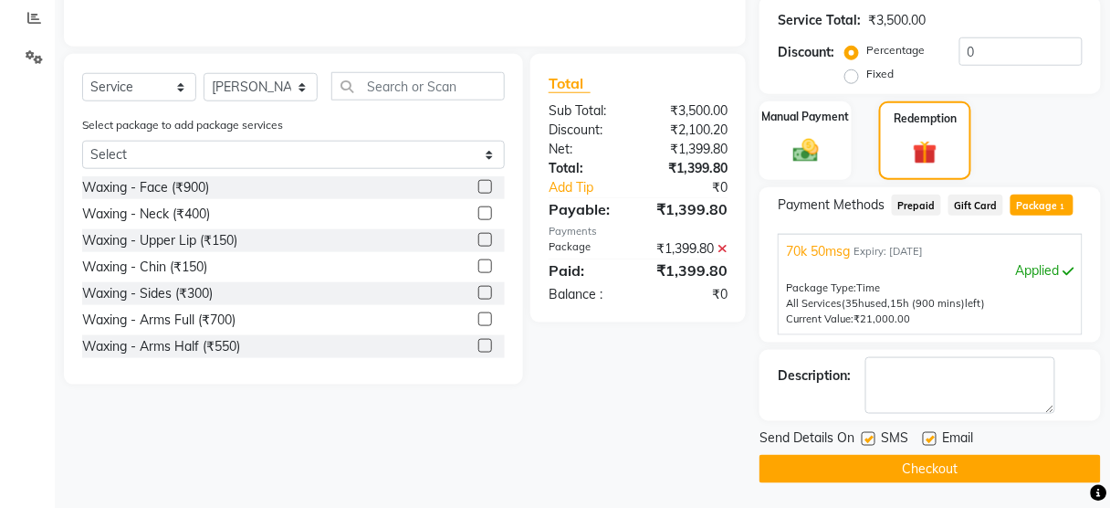
click at [868, 432] on label at bounding box center [869, 439] width 14 height 14
click at [868, 434] on input "checkbox" at bounding box center [868, 440] width 12 height 12
checkbox input "false"
click at [868, 463] on button "Checkout" at bounding box center [930, 469] width 341 height 28
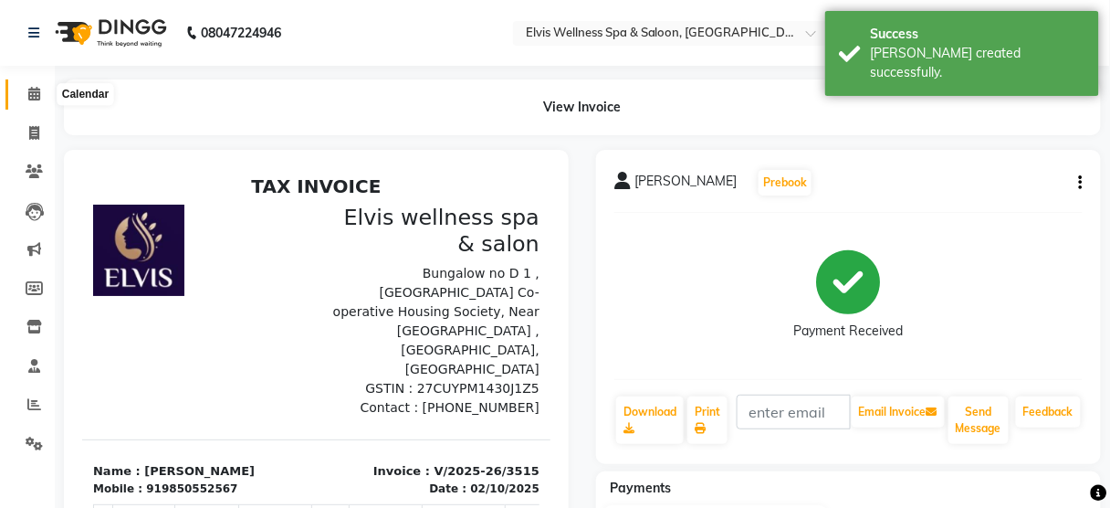
click at [37, 84] on span at bounding box center [34, 94] width 32 height 21
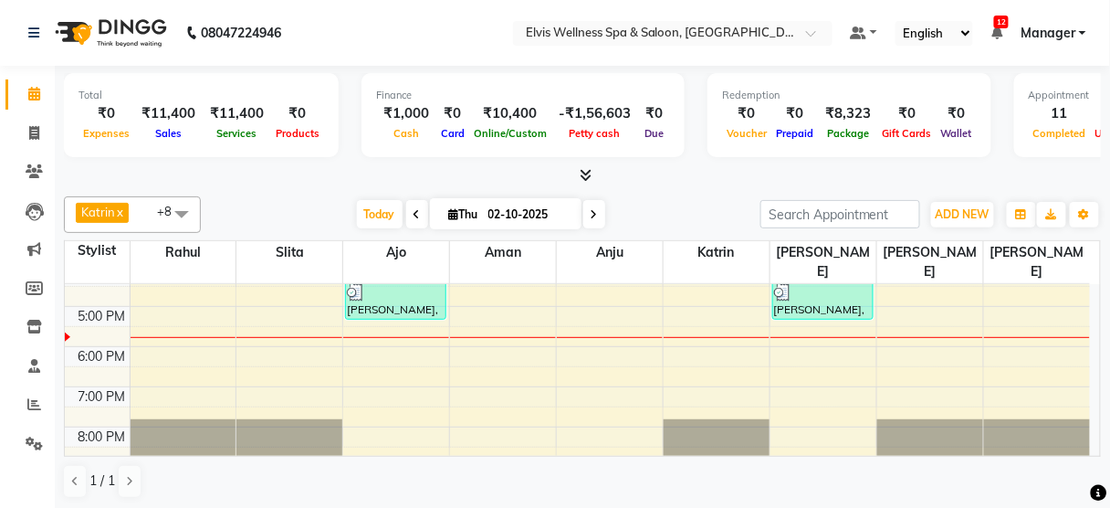
scroll to position [325, 0]
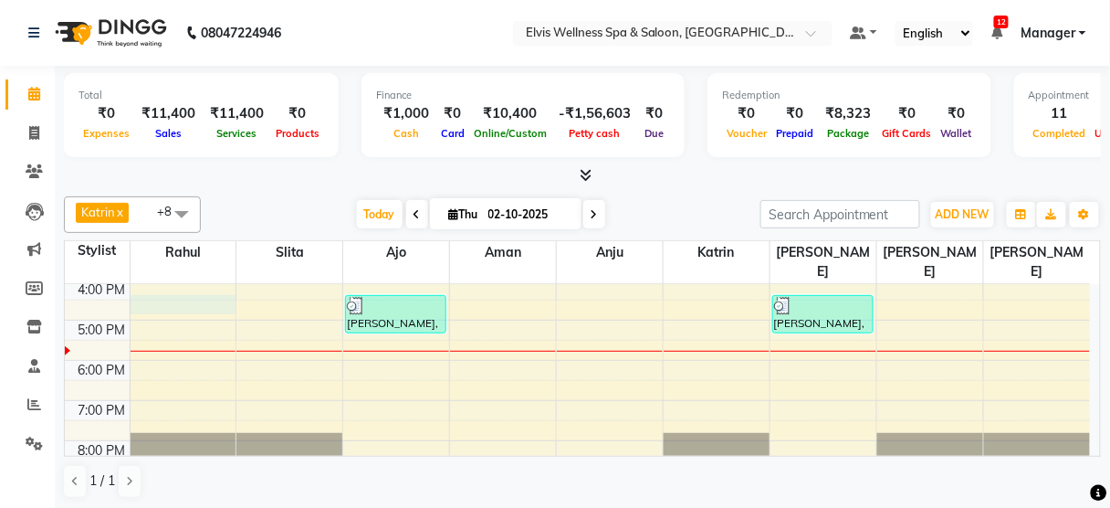
click at [172, 273] on div "8:00 AM 9:00 AM 10:00 AM 11:00 AM 12:00 PM 1:00 PM 2:00 PM 3:00 PM 4:00 PM 5:00…" at bounding box center [577, 239] width 1025 height 561
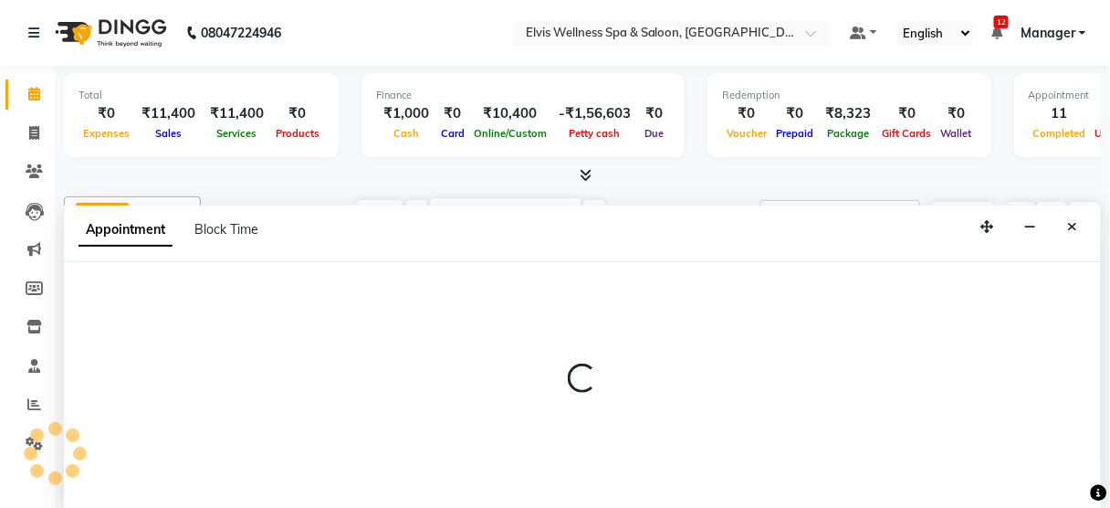
scroll to position [0, 0]
select select "40552"
select select "990"
select select "tentative"
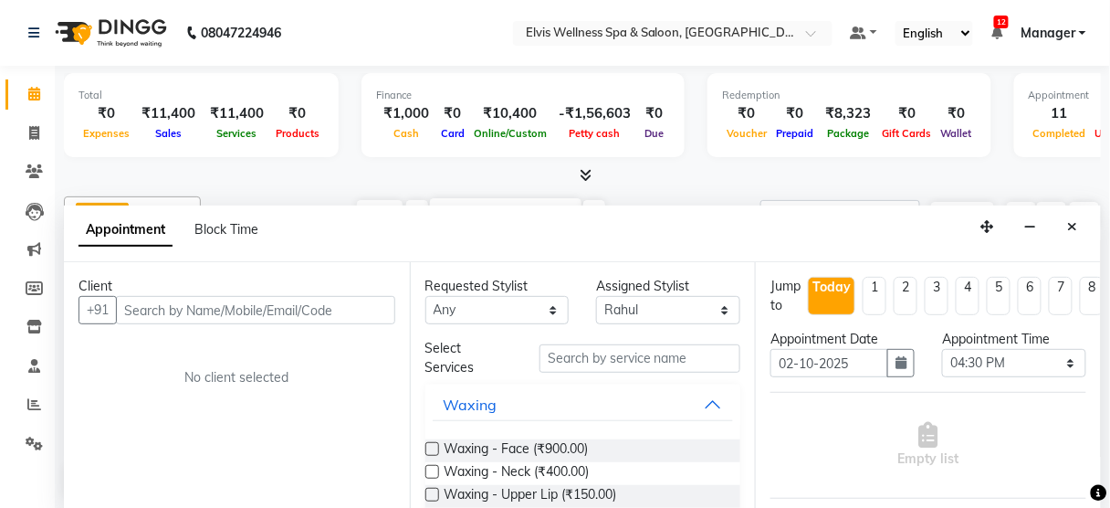
click at [175, 301] on input "text" at bounding box center [255, 310] width 279 height 28
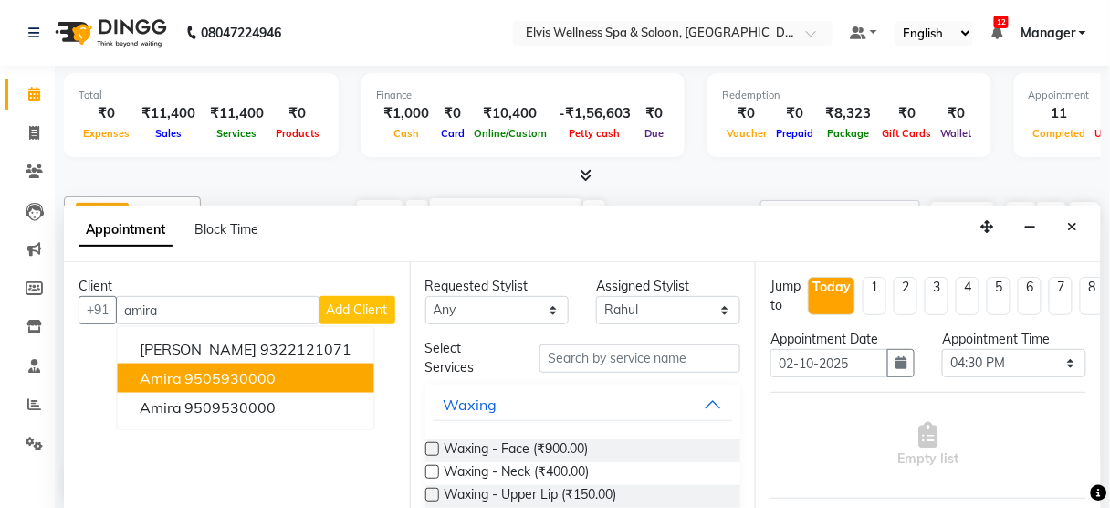
click at [217, 383] on ngb-highlight "9505930000" at bounding box center [230, 378] width 91 height 18
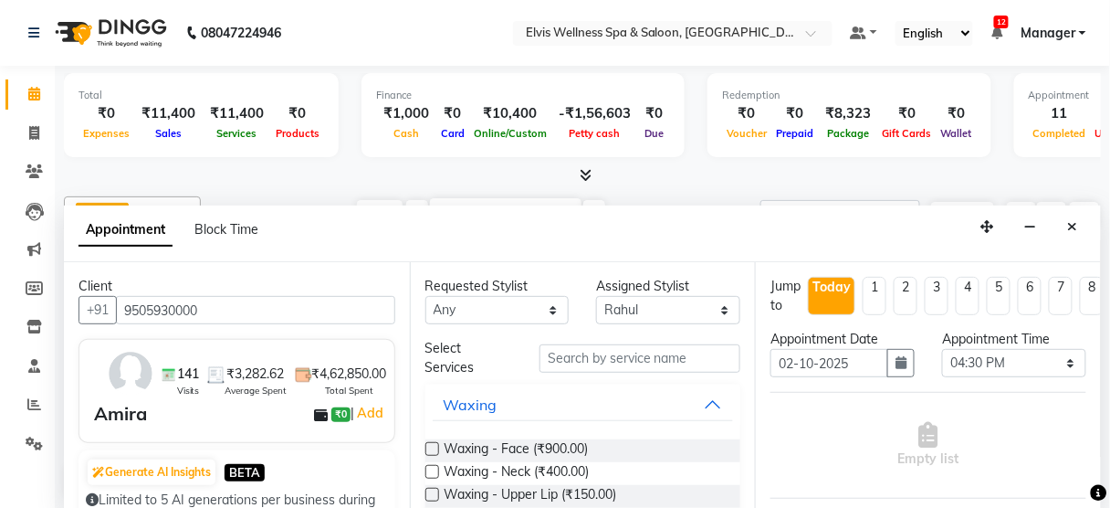
click at [360, 303] on input "9505930000" at bounding box center [255, 310] width 279 height 28
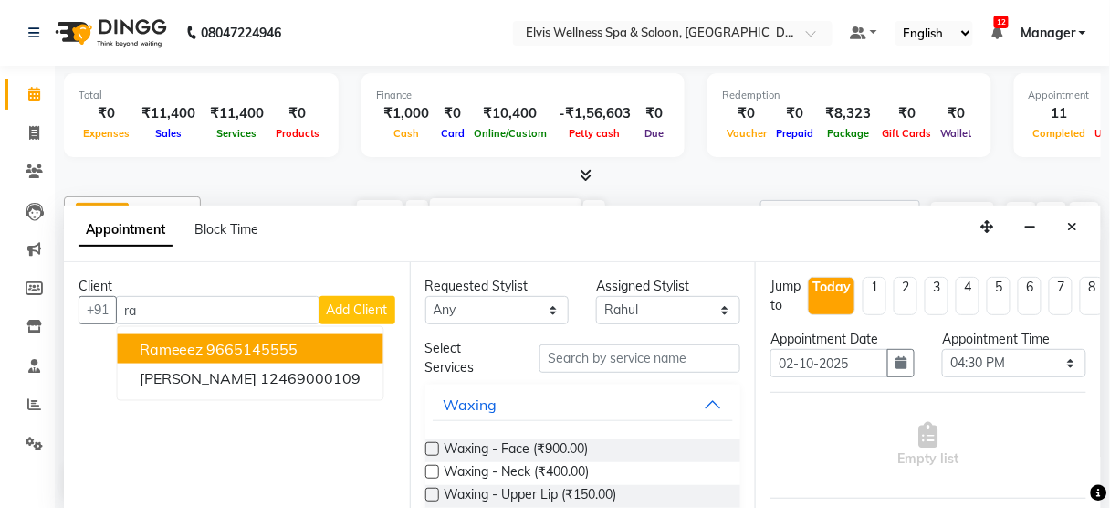
type input "r"
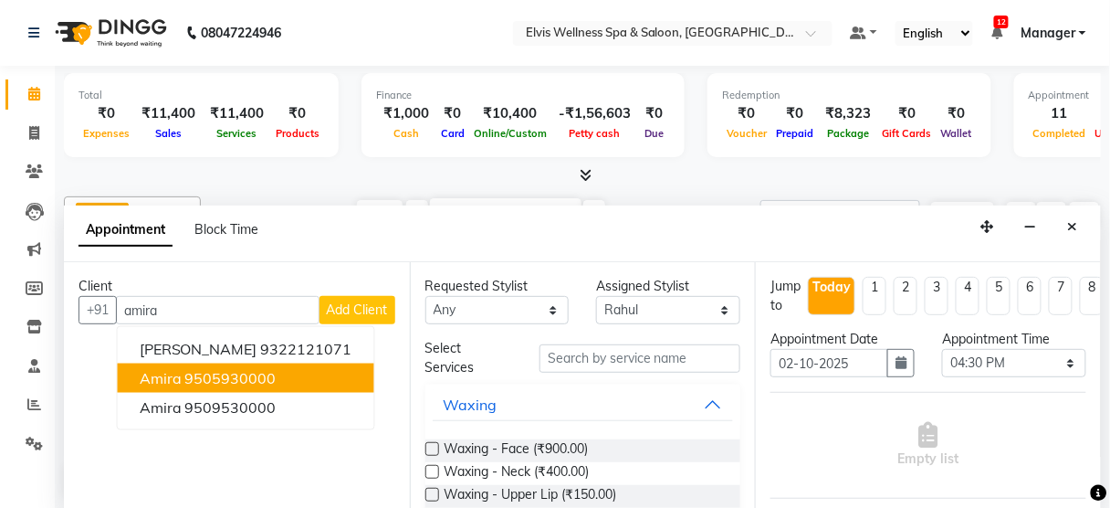
click at [260, 373] on ngb-highlight "9505930000" at bounding box center [230, 378] width 91 height 18
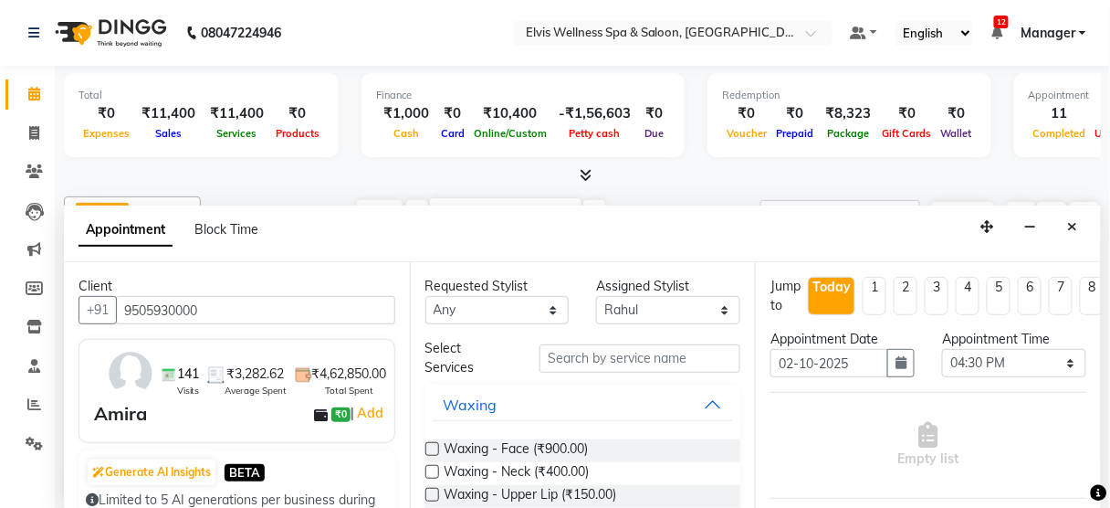
type input "9505930000"
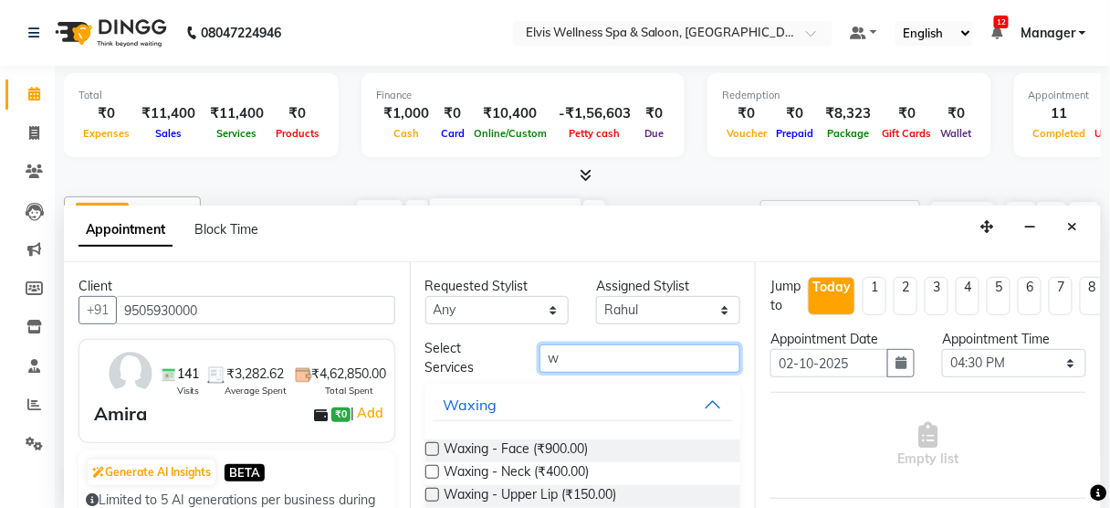
click at [564, 362] on input "w" at bounding box center [640, 358] width 201 height 28
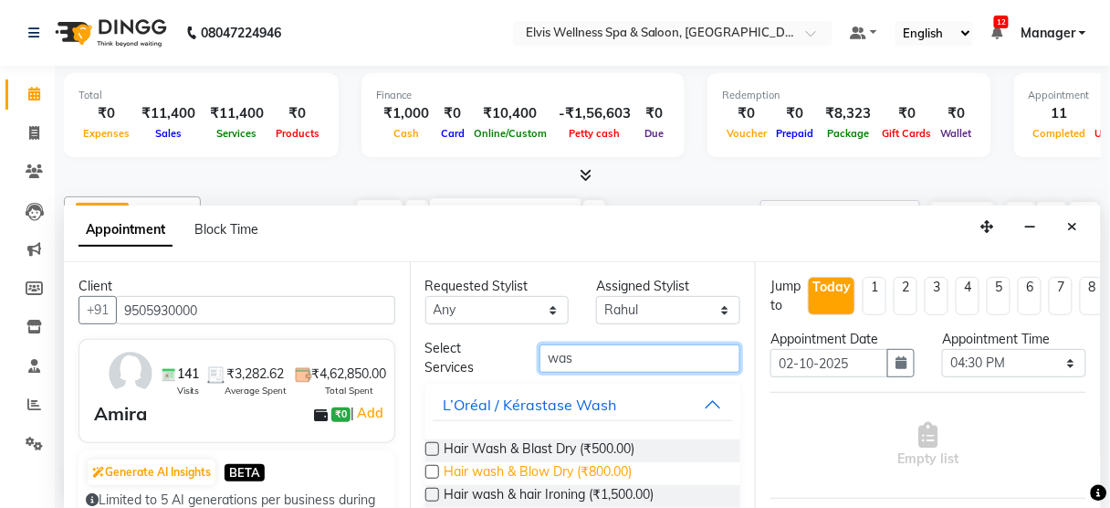
type input "was"
click at [588, 470] on span "Hair wash & Blow Dry (₹800.00)" at bounding box center [539, 473] width 188 height 23
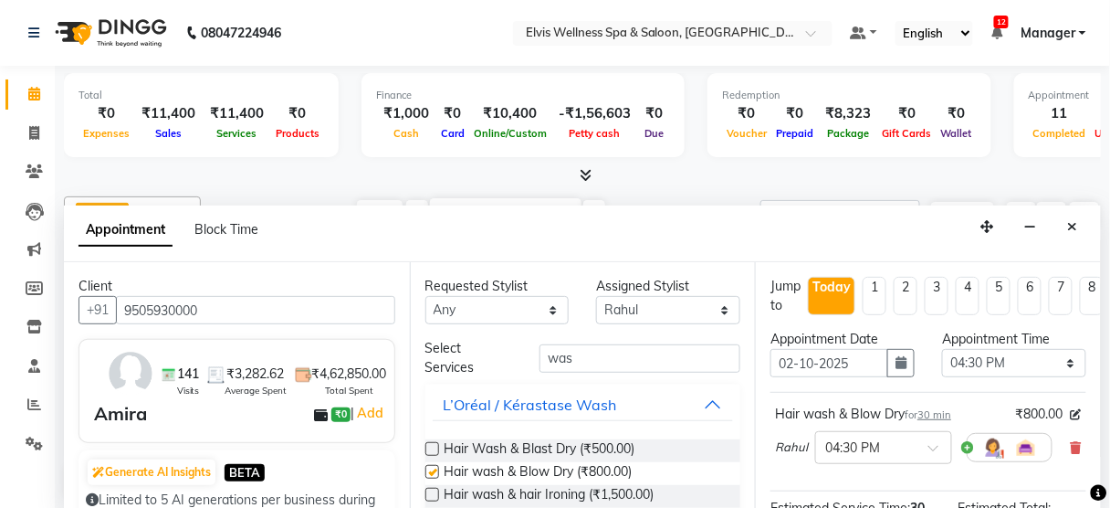
checkbox input "false"
click at [634, 299] on select "Select [PERSON_NAME] [PERSON_NAME] among [PERSON_NAME] staff Bepeto [PERSON_NAM…" at bounding box center [668, 310] width 144 height 28
click at [589, 362] on input "was" at bounding box center [640, 358] width 201 height 28
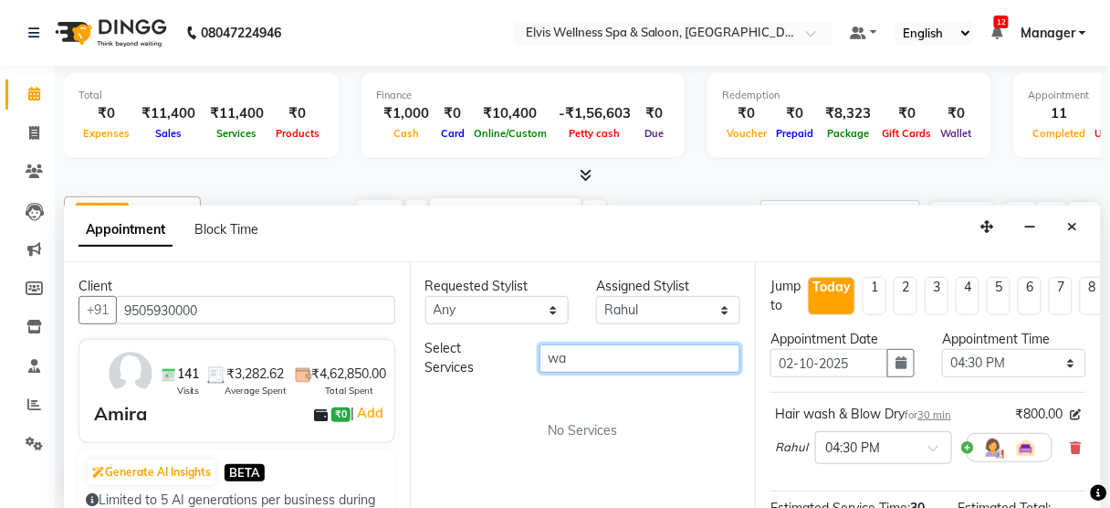
type input "w"
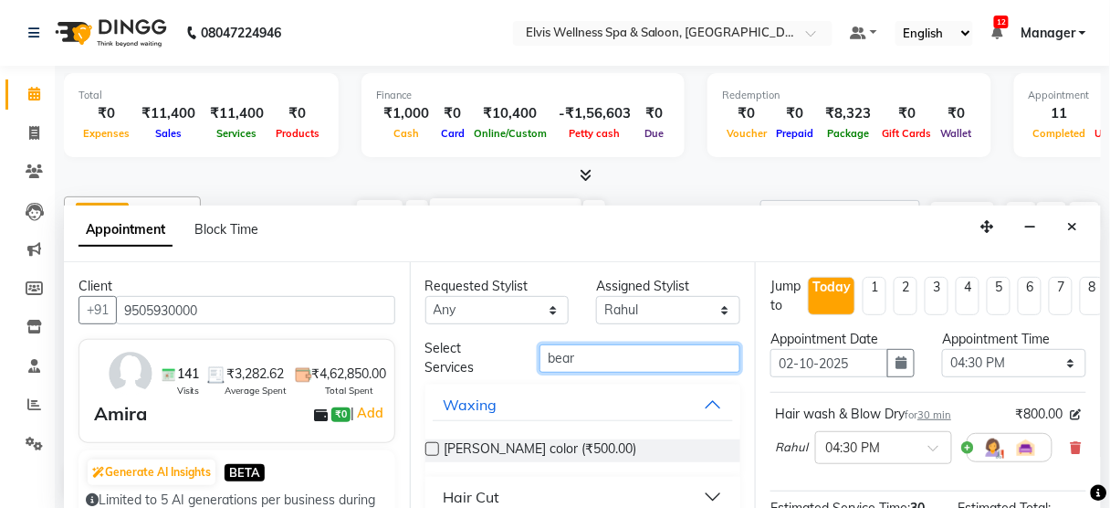
scroll to position [21, 0]
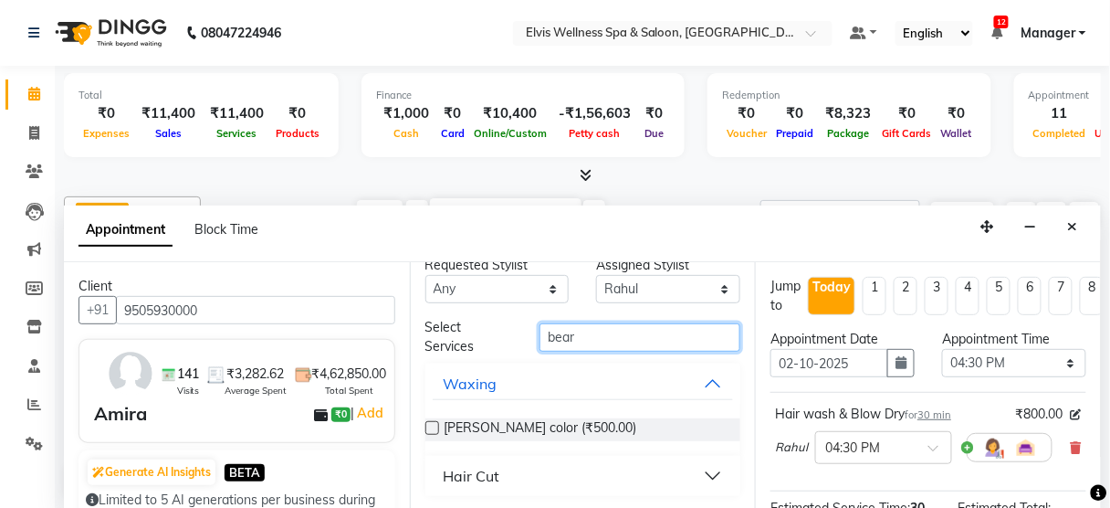
type input "bear"
click at [727, 472] on div "Hair Cut" at bounding box center [583, 476] width 316 height 40
click at [708, 465] on button "Hair Cut" at bounding box center [583, 475] width 301 height 33
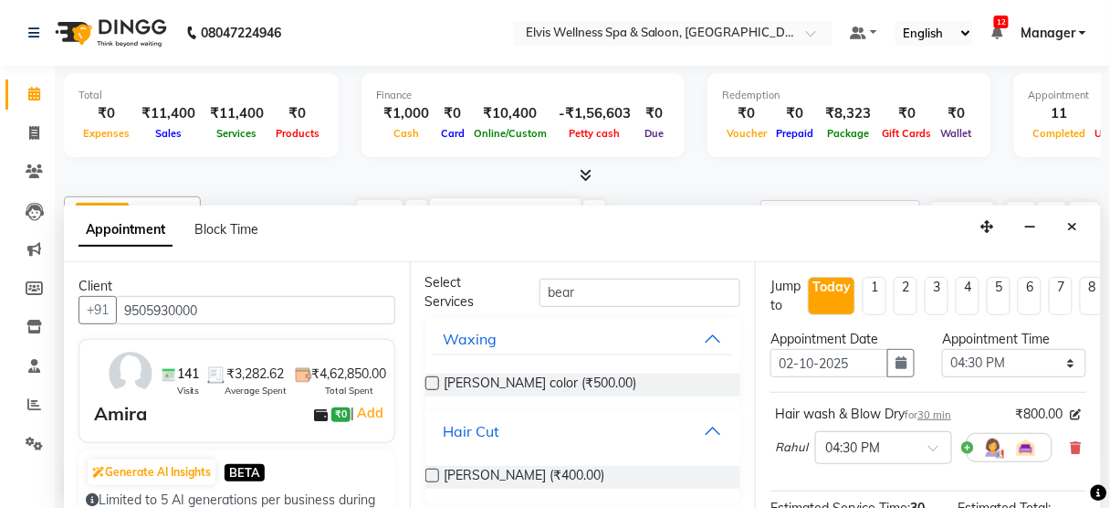
scroll to position [73, 0]
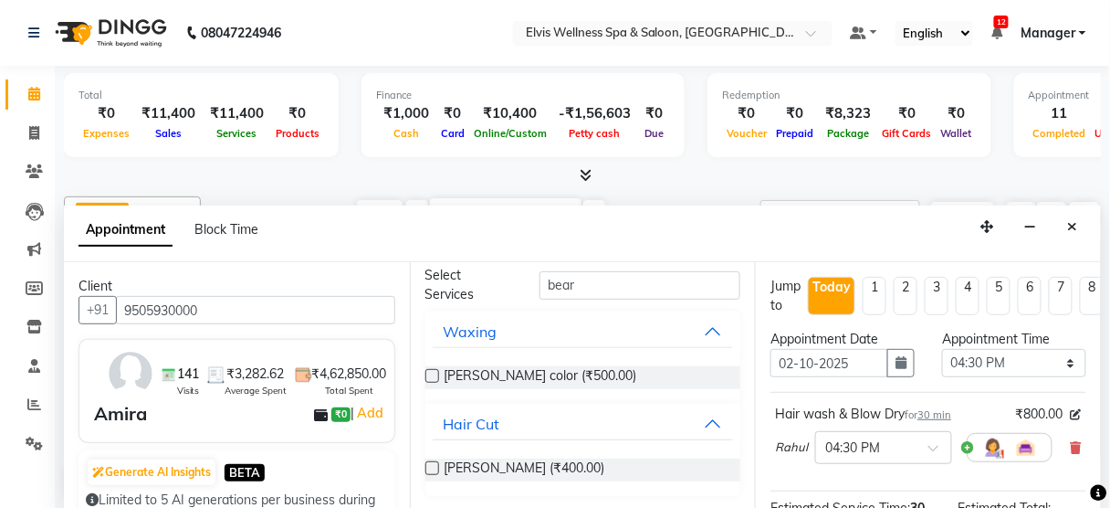
click at [641, 466] on div "[PERSON_NAME] (₹400.00)" at bounding box center [583, 469] width 316 height 23
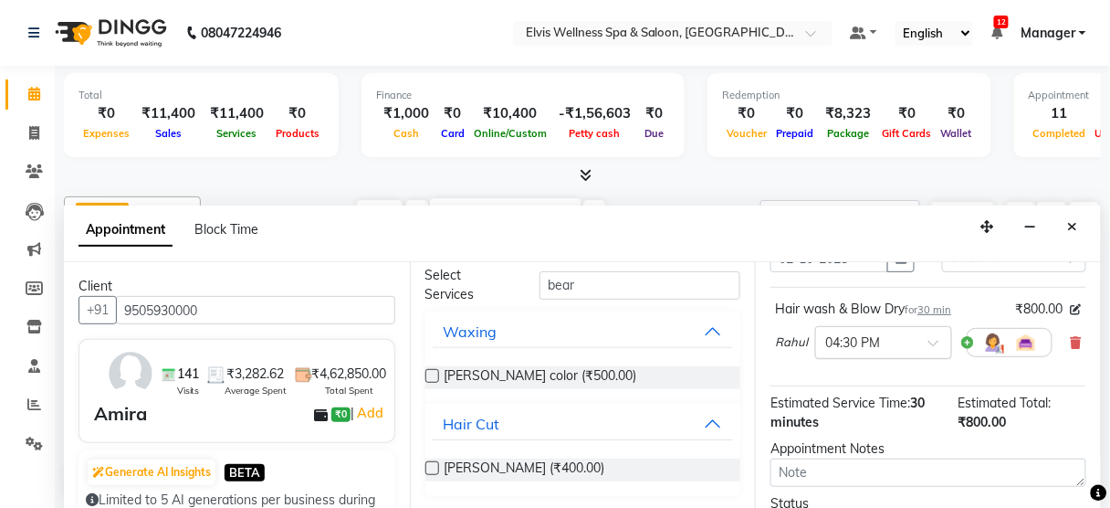
scroll to position [110, 0]
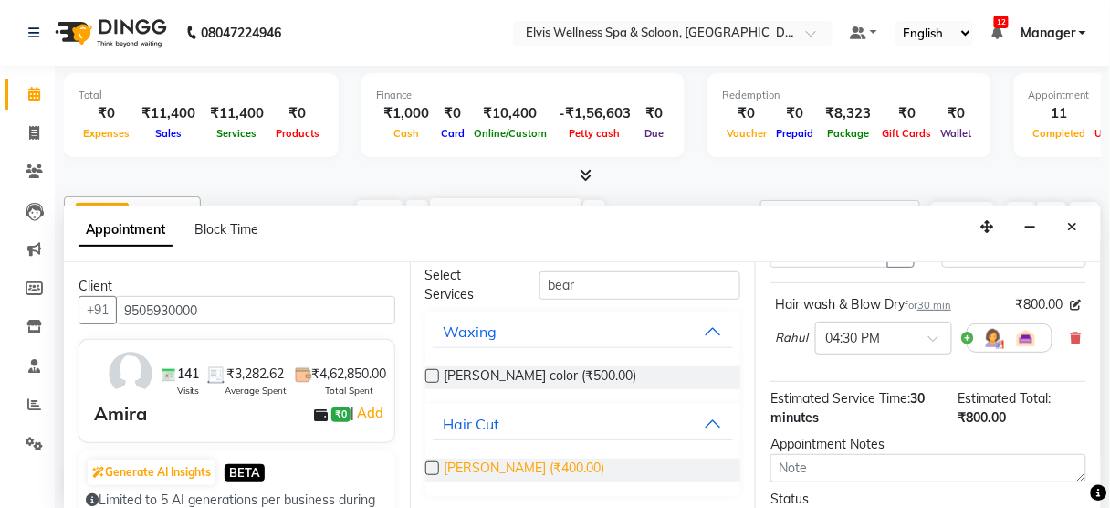
click at [454, 469] on span "[PERSON_NAME] (₹400.00)" at bounding box center [525, 469] width 161 height 23
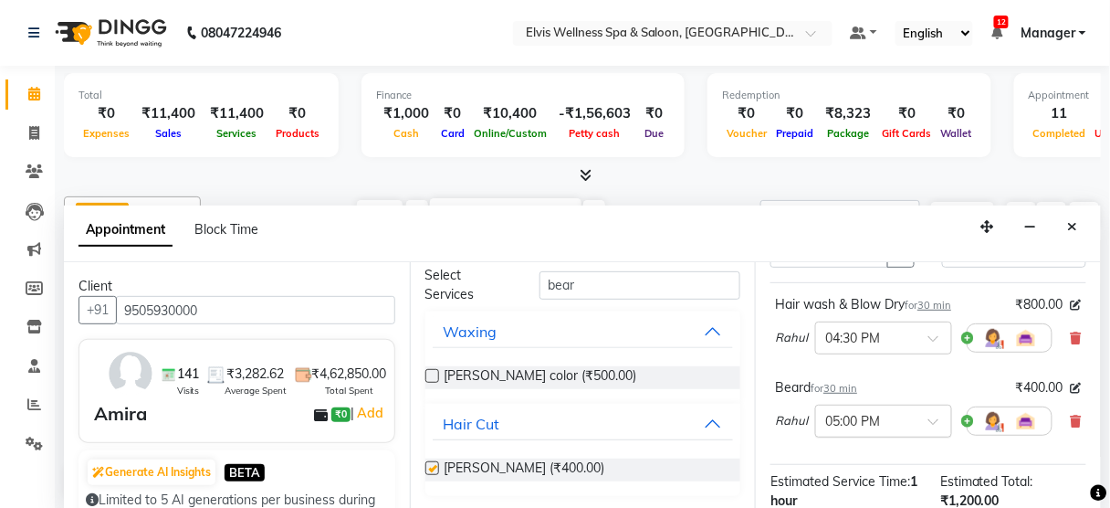
checkbox input "false"
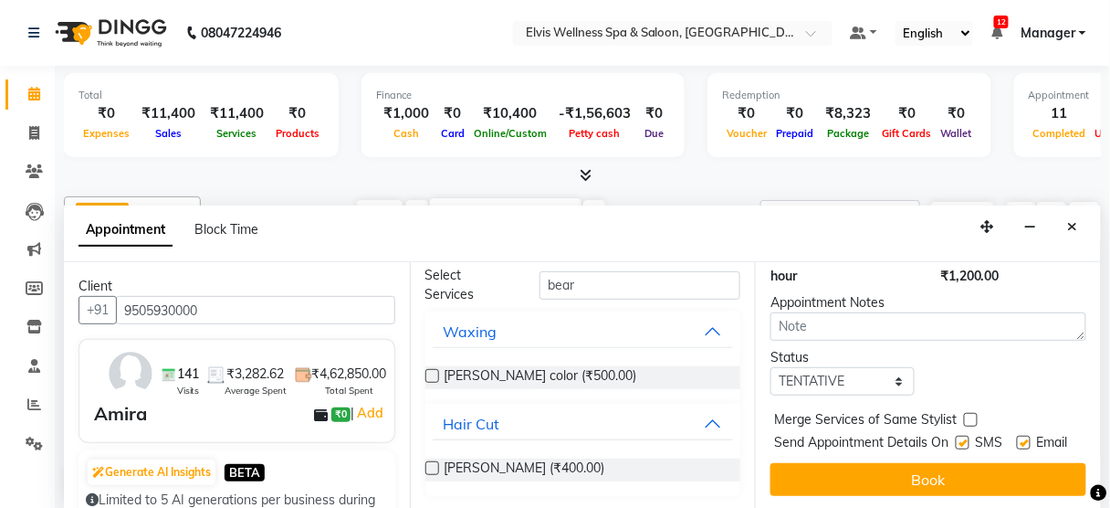
click at [956, 436] on label at bounding box center [963, 443] width 14 height 14
click at [956, 438] on input "checkbox" at bounding box center [962, 444] width 12 height 12
checkbox input "false"
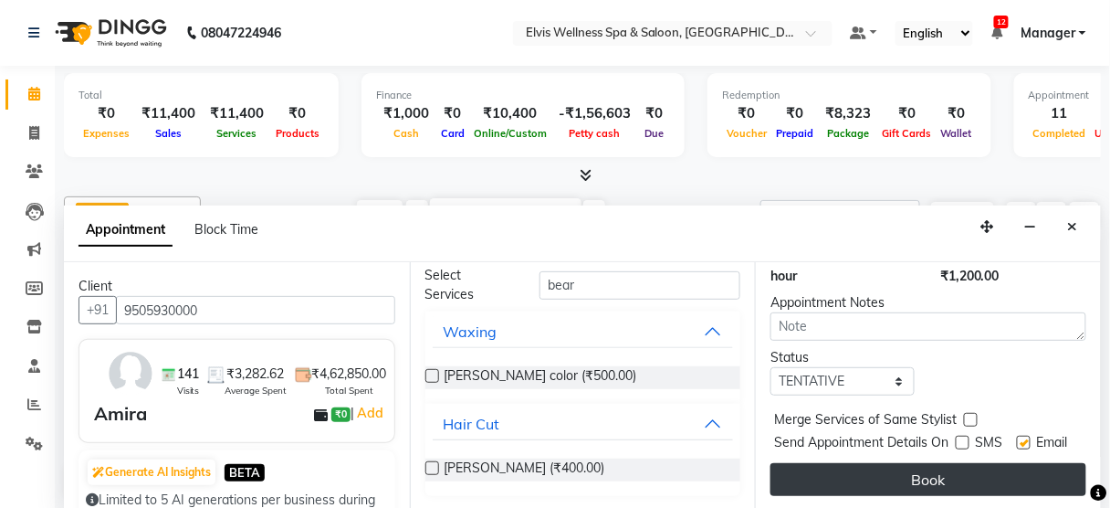
click at [936, 463] on button "Book" at bounding box center [929, 479] width 316 height 33
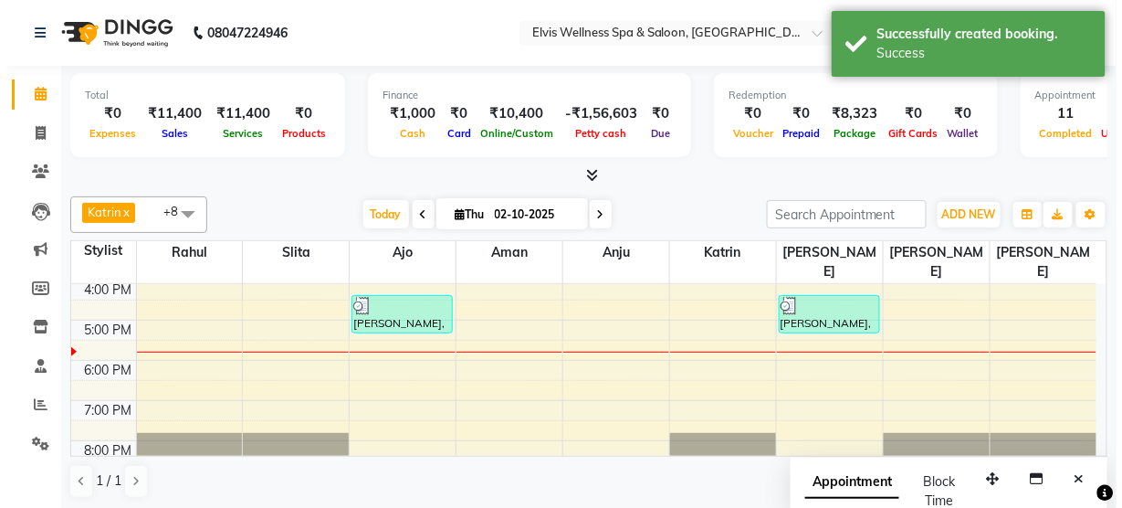
scroll to position [0, 0]
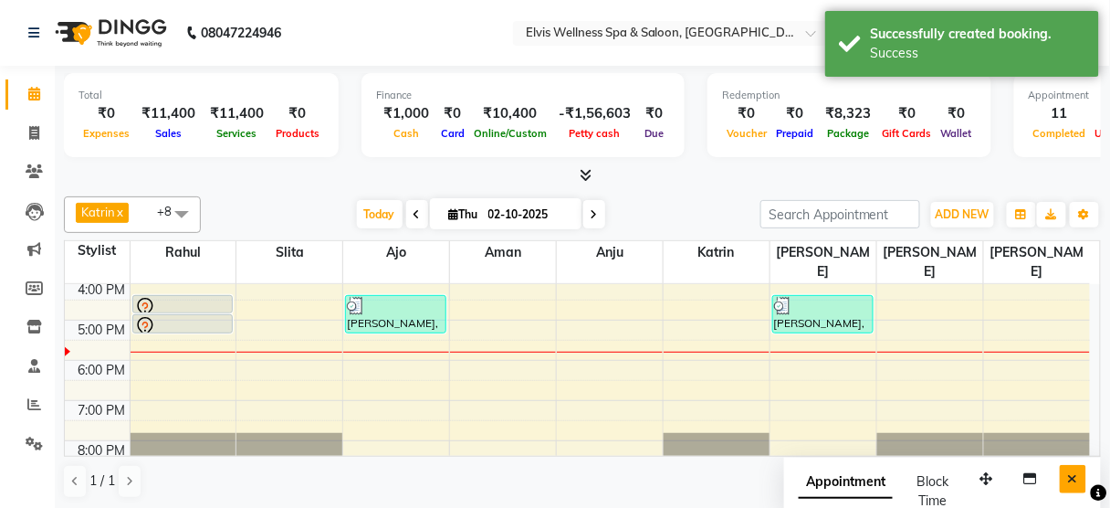
click at [1074, 475] on icon "Close" at bounding box center [1073, 478] width 10 height 13
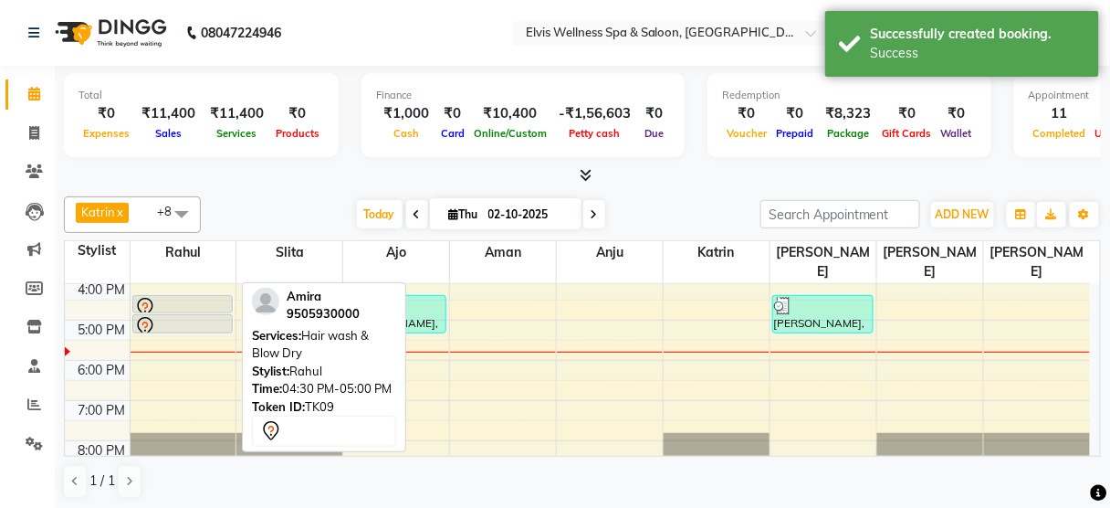
click at [173, 297] on div at bounding box center [183, 308] width 98 height 22
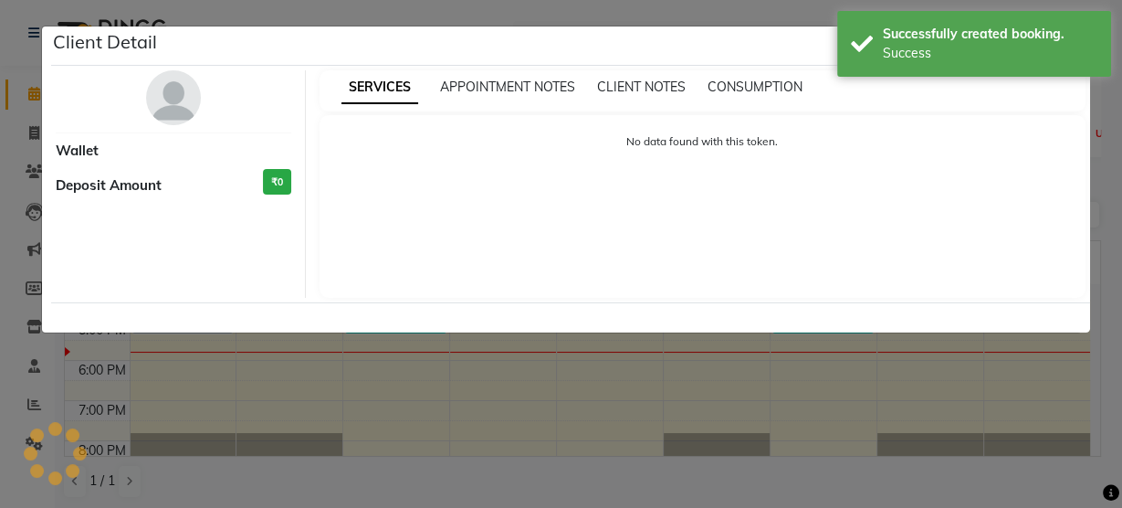
select select "7"
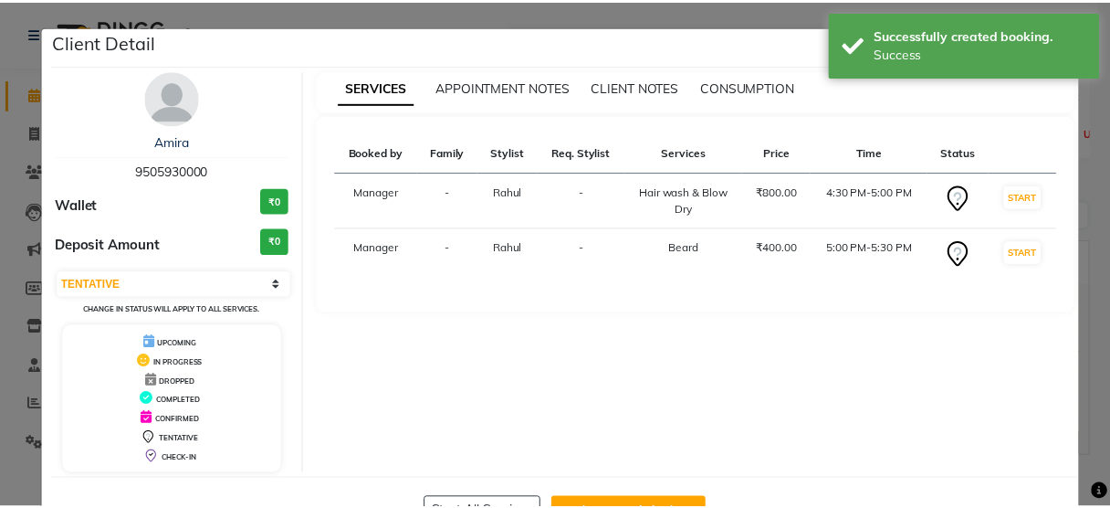
scroll to position [59, 0]
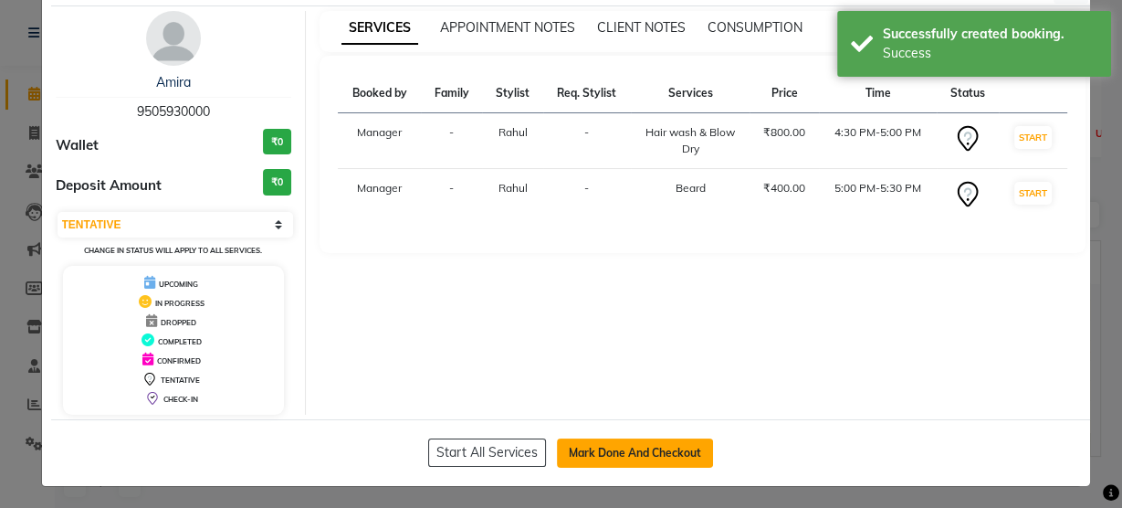
click at [591, 449] on button "Mark Done And Checkout" at bounding box center [635, 452] width 156 height 29
select select "5733"
select select "service"
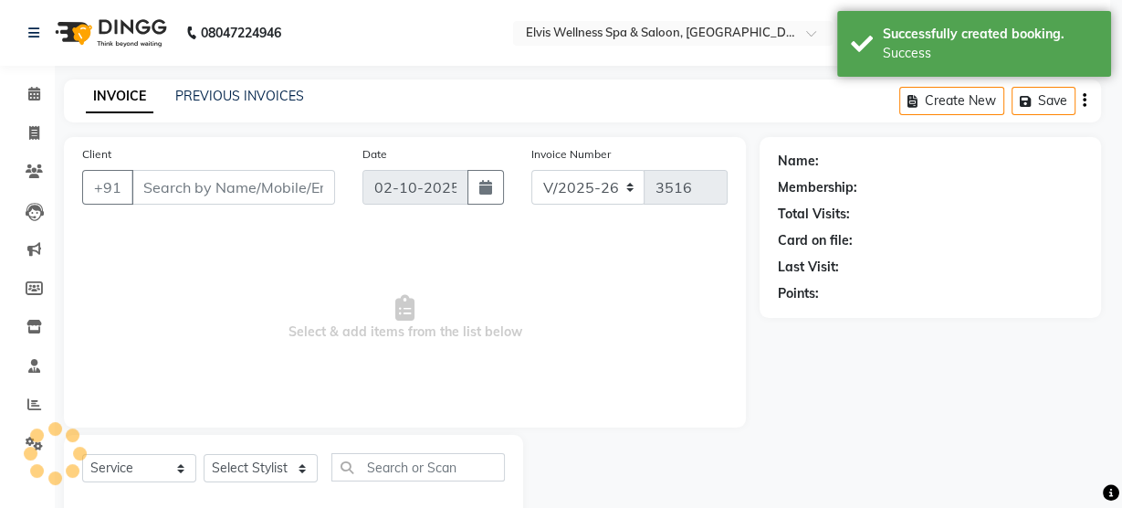
select select "select"
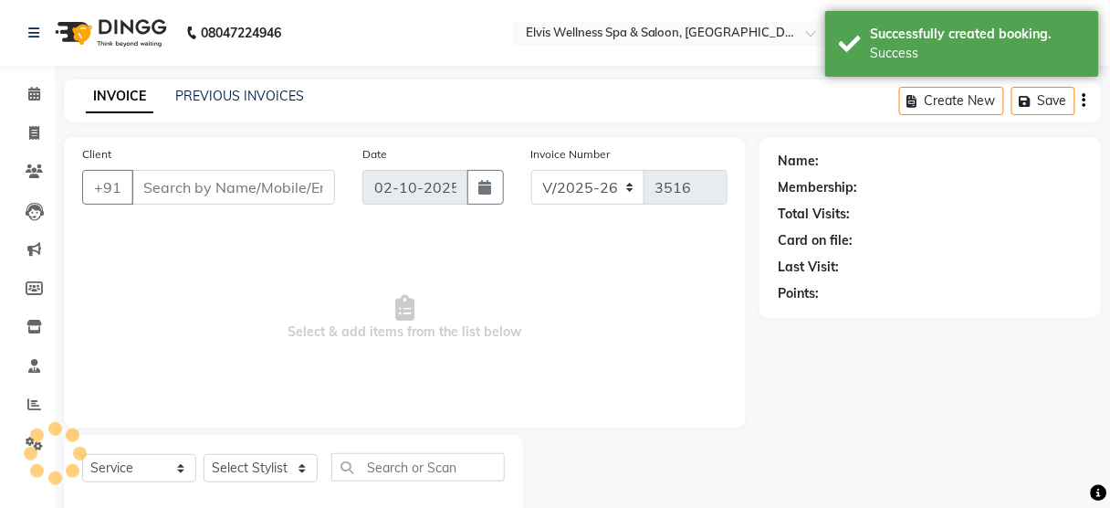
scroll to position [40, 0]
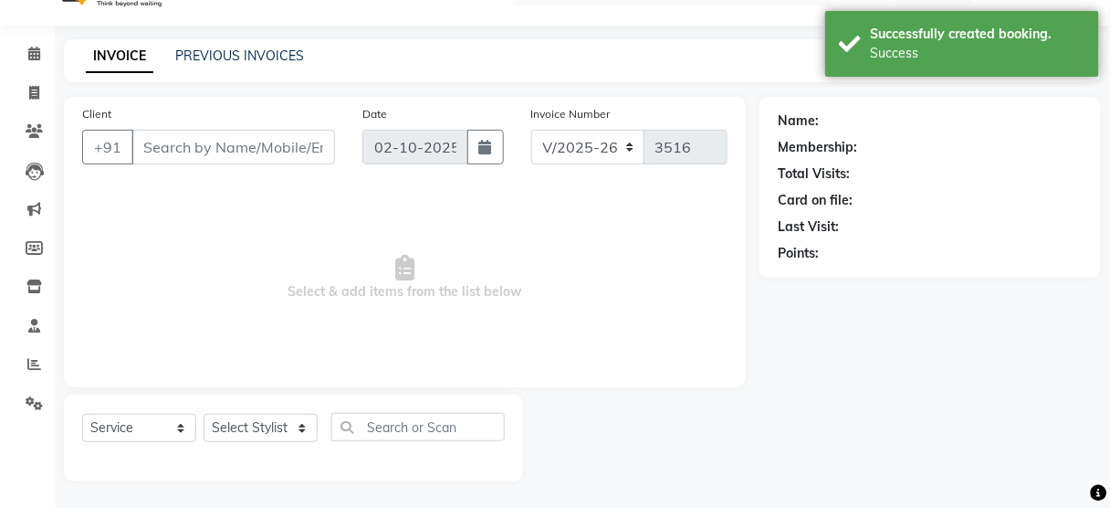
type input "9505930000"
select select "40552"
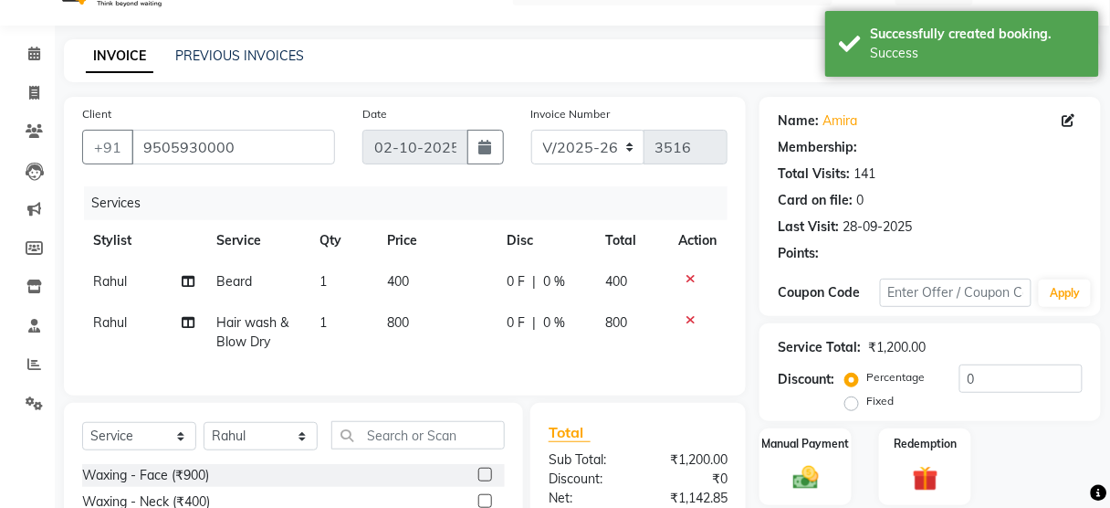
scroll to position [241, 0]
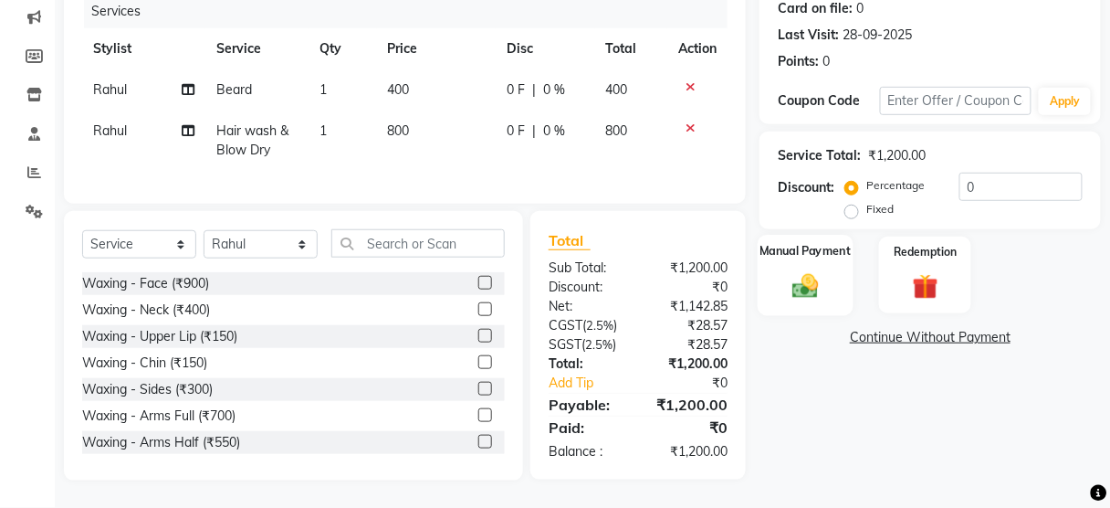
click at [804, 270] on img at bounding box center [805, 285] width 43 height 31
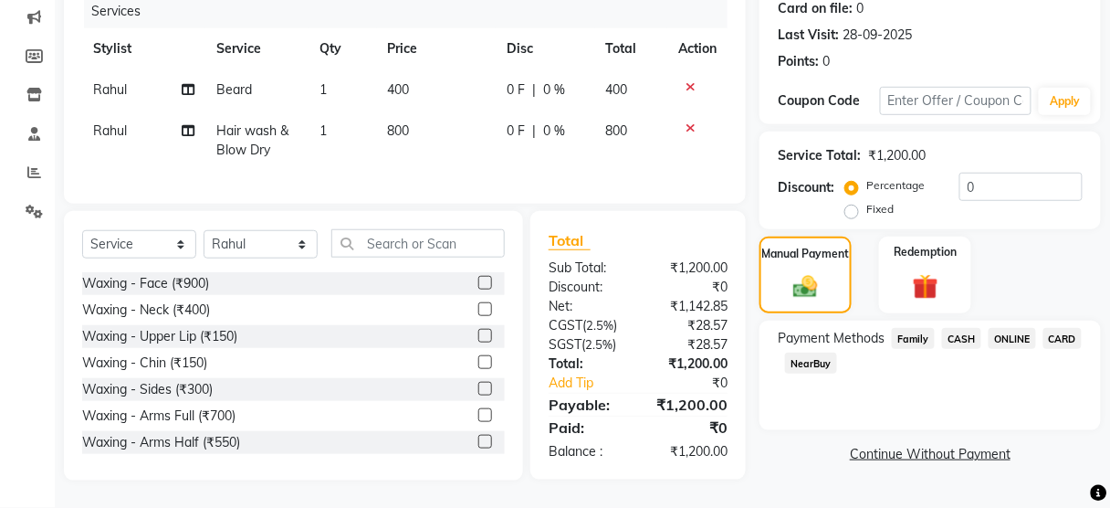
click at [959, 328] on span "CASH" at bounding box center [961, 338] width 39 height 21
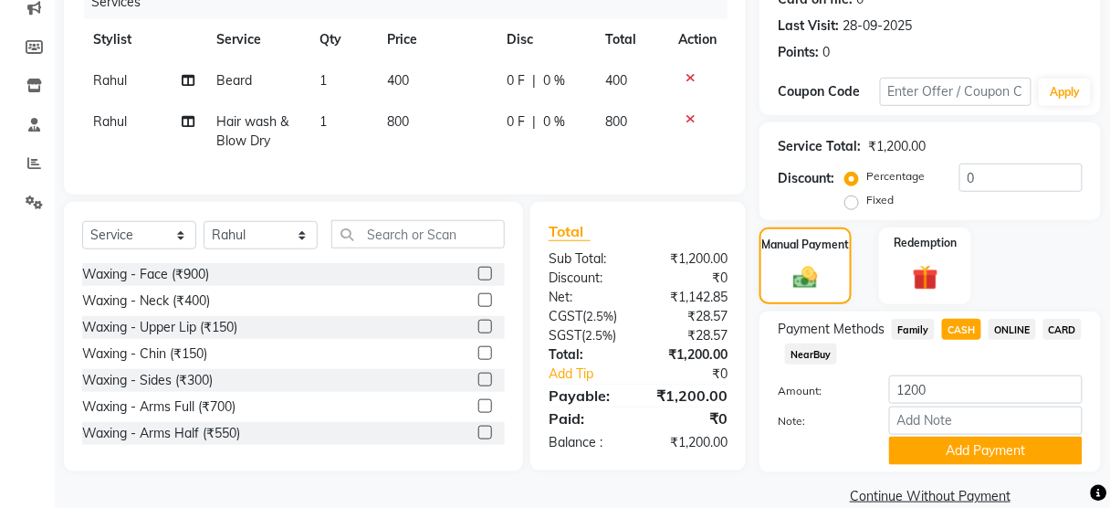
scroll to position [269, 0]
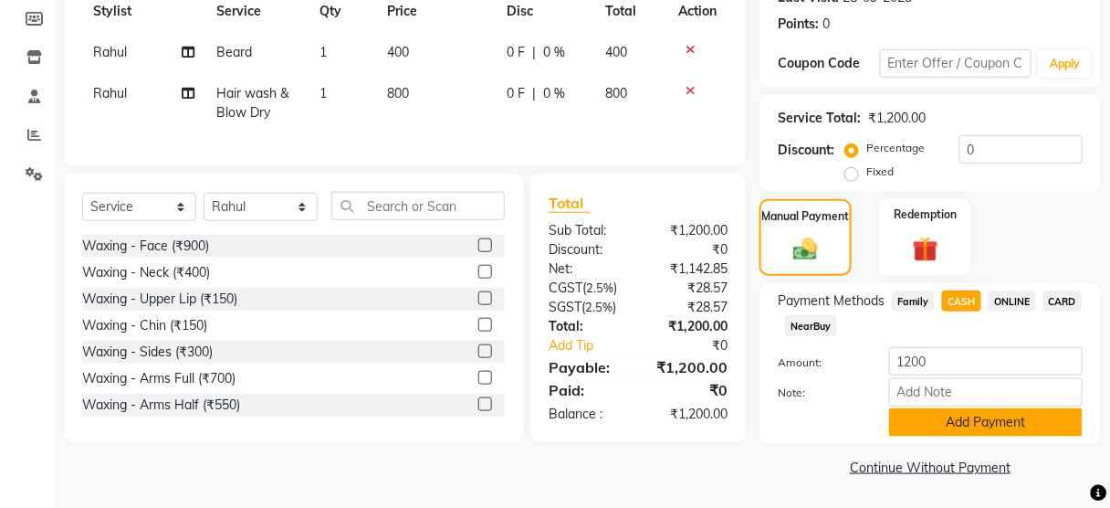
click at [962, 425] on button "Add Payment" at bounding box center [986, 422] width 194 height 28
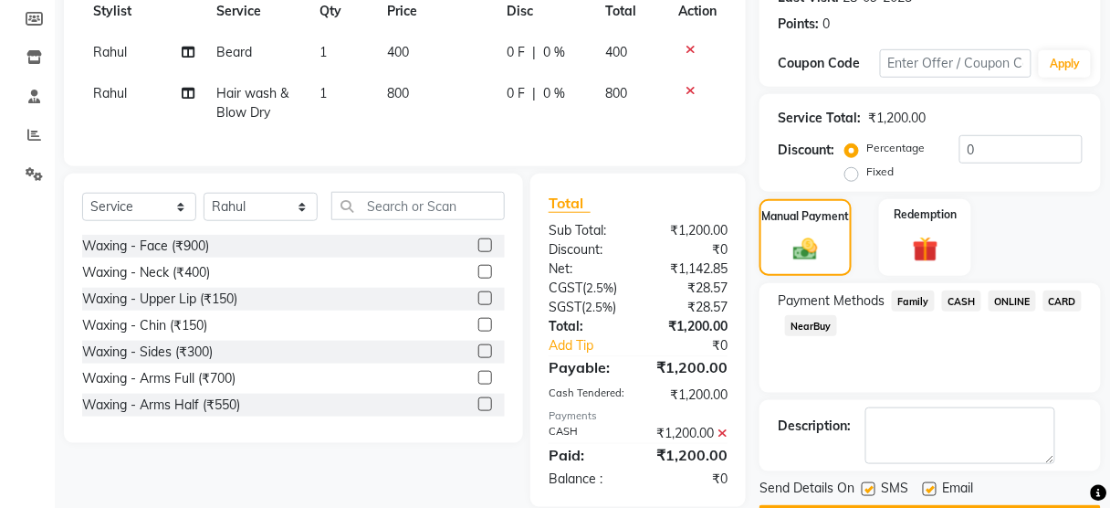
scroll to position [324, 0]
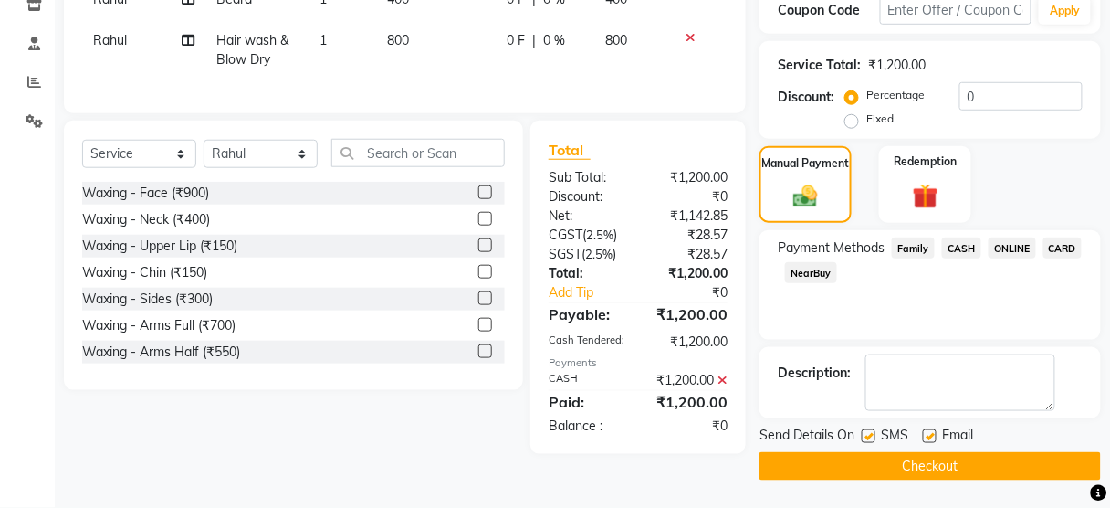
click at [871, 433] on label at bounding box center [869, 436] width 14 height 14
click at [871, 433] on input "checkbox" at bounding box center [868, 437] width 12 height 12
checkbox input "false"
click at [876, 453] on button "Checkout" at bounding box center [930, 466] width 341 height 28
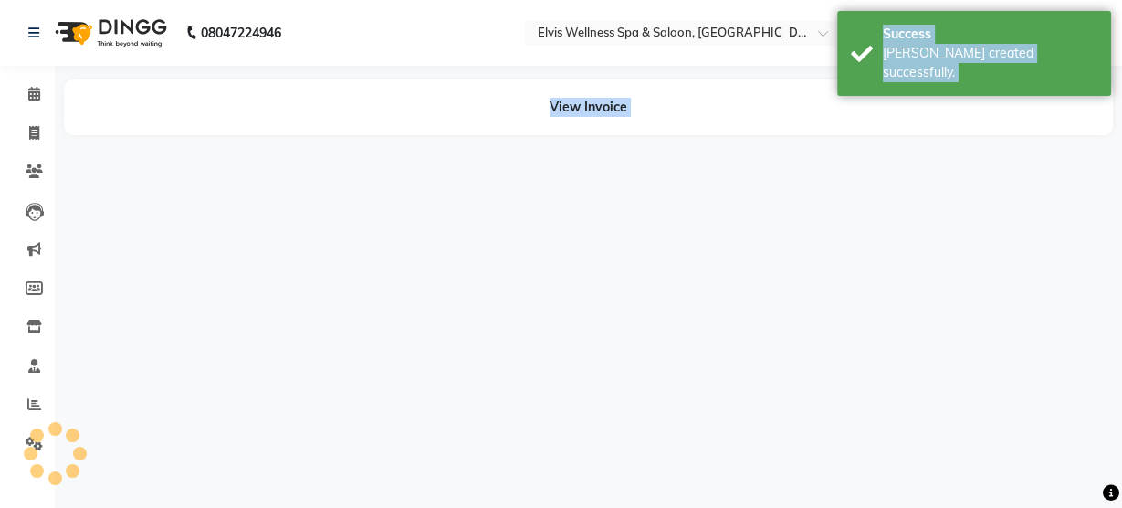
drag, startPoint x: 876, startPoint y: 453, endPoint x: 297, endPoint y: 143, distance: 656.4
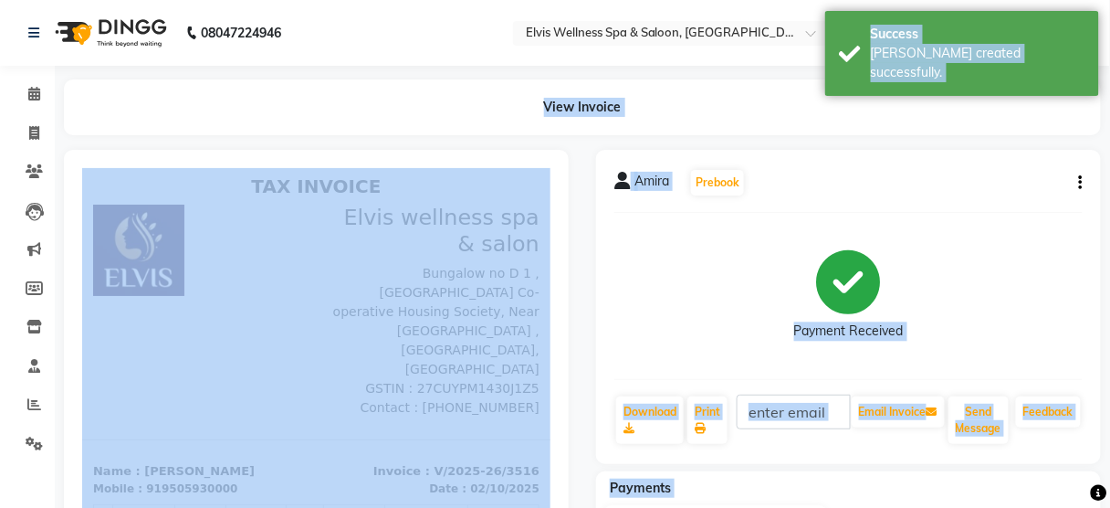
click at [146, 91] on div "View Invoice" at bounding box center [582, 107] width 1037 height 56
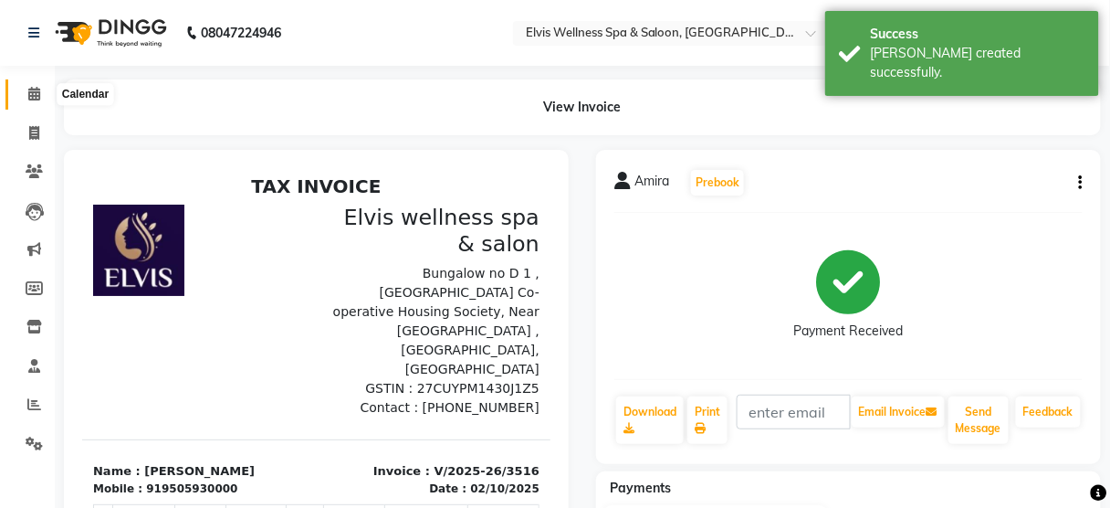
click at [32, 93] on icon at bounding box center [34, 94] width 12 height 14
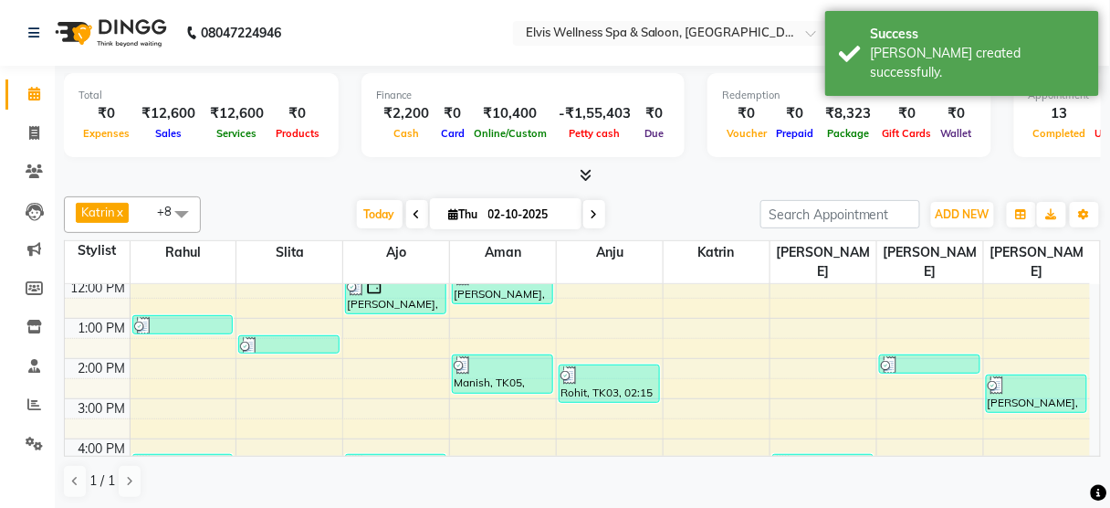
scroll to position [311, 0]
